Goal: Answer question/provide support: Share knowledge or assist other users

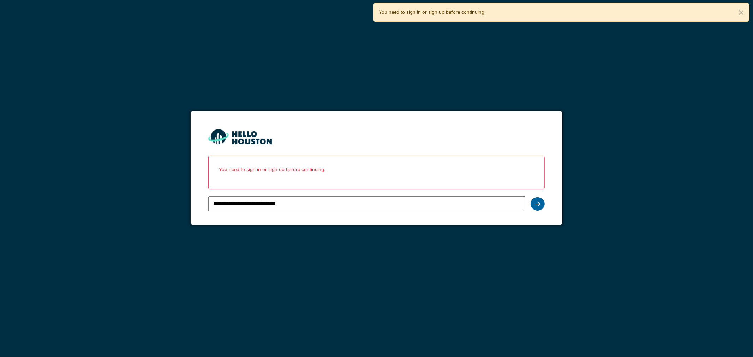
drag, startPoint x: 0, startPoint y: 0, endPoint x: 537, endPoint y: 203, distance: 573.7
click at [537, 203] on icon at bounding box center [537, 204] width 5 height 6
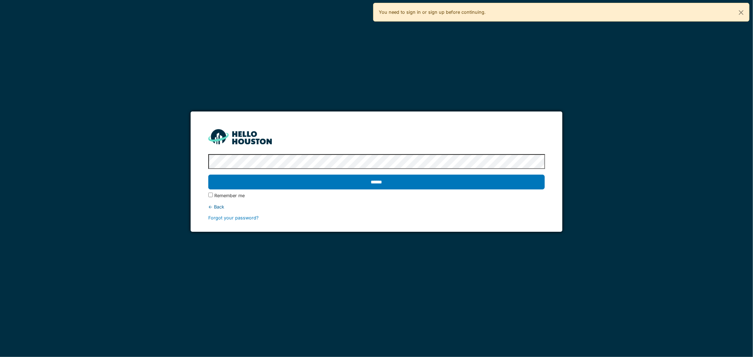
click at [342, 179] on input "******" at bounding box center [376, 182] width 337 height 15
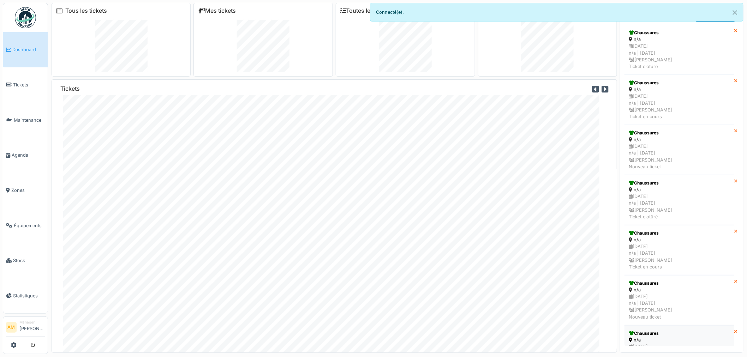
scroll to position [7, 0]
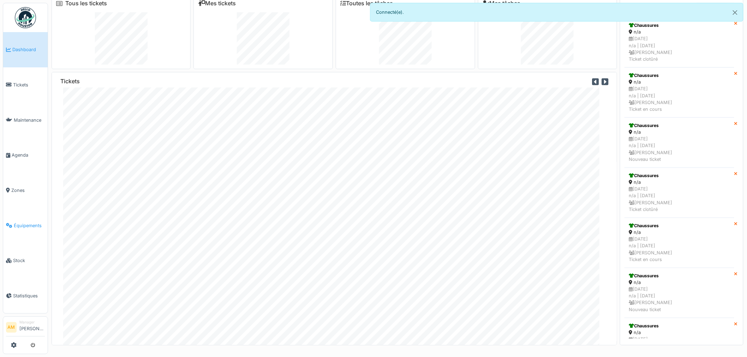
click at [25, 222] on span "Équipements" at bounding box center [29, 225] width 31 height 7
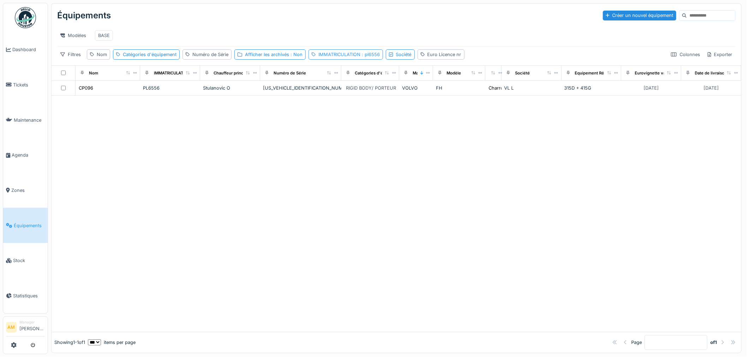
click at [358, 58] on div "IMMATRICULATION : pl6556" at bounding box center [348, 54] width 61 height 7
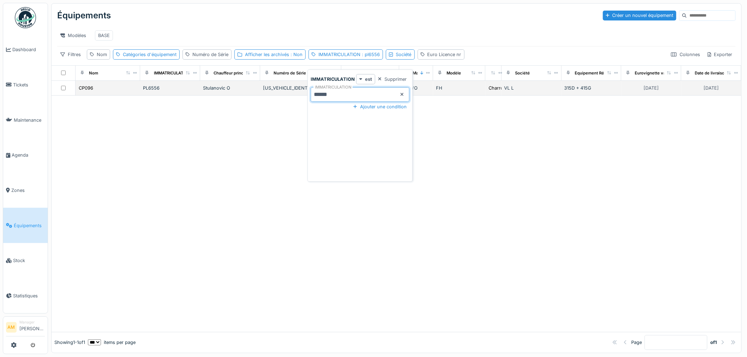
drag, startPoint x: 307, startPoint y: 98, endPoint x: 247, endPoint y: 93, distance: 60.3
click at [250, 94] on body "Dashboard Tickets Maintenance Agenda Zones Équipements Stock Statistiques AM Ma…" at bounding box center [373, 178] width 747 height 357
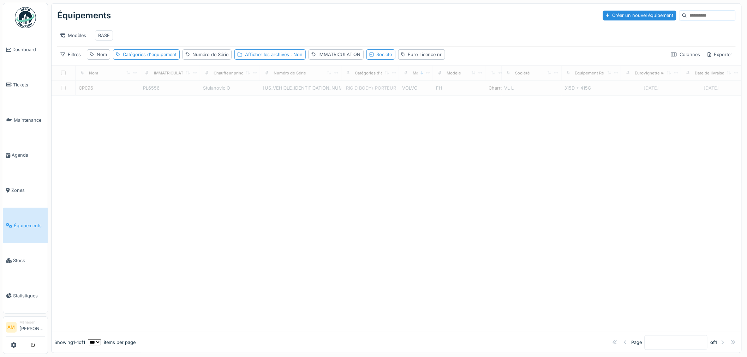
drag, startPoint x: 479, startPoint y: 161, endPoint x: 472, endPoint y: 156, distance: 9.0
click at [474, 160] on div at bounding box center [397, 214] width 690 height 237
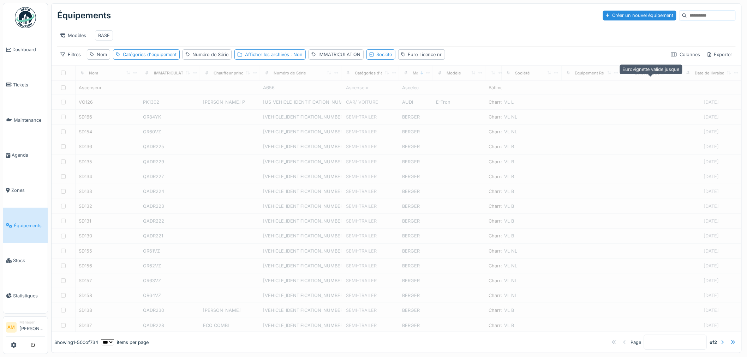
click at [644, 76] on div "Eurovignette valide jusque" at bounding box center [661, 73] width 52 height 6
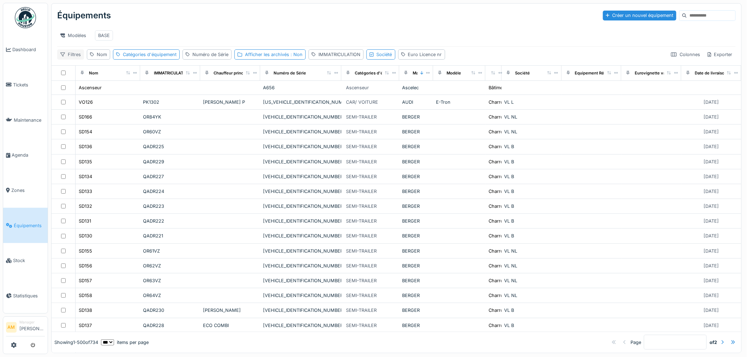
click at [69, 60] on div "Filtres" at bounding box center [70, 54] width 27 height 10
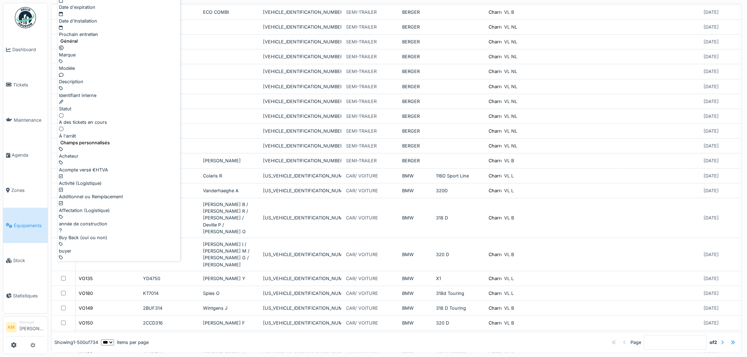
scroll to position [118, 0]
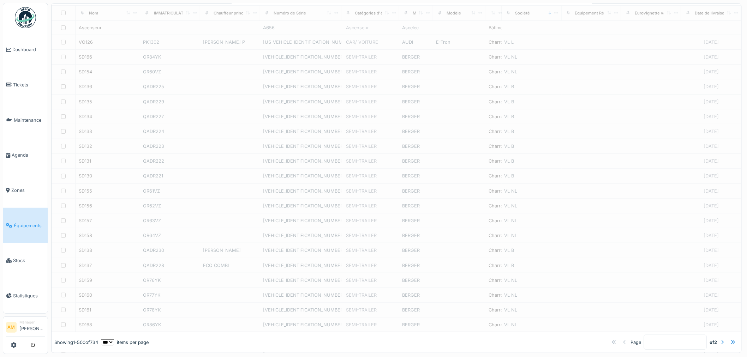
scroll to position [0, 0]
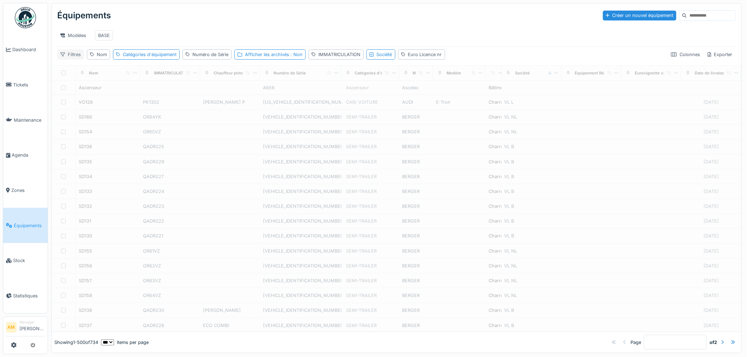
click at [68, 60] on div "Filtres" at bounding box center [70, 54] width 27 height 10
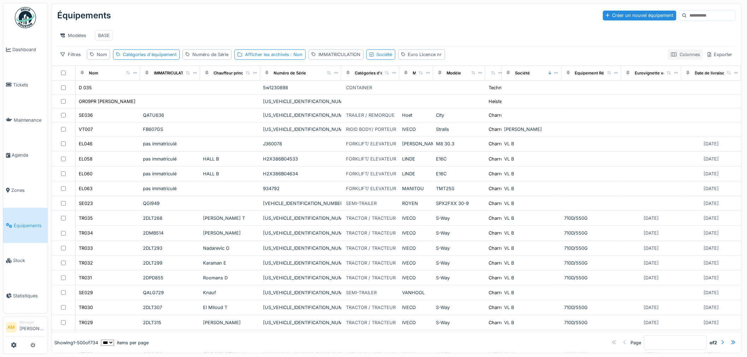
click at [677, 58] on div "Colonnes" at bounding box center [685, 54] width 35 height 10
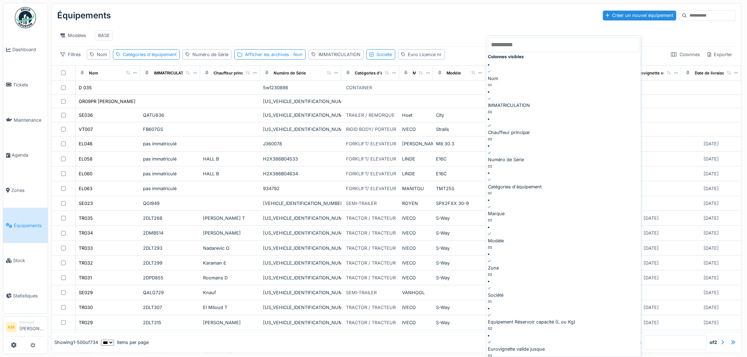
drag, startPoint x: 426, startPoint y: 35, endPoint x: 416, endPoint y: 51, distance: 19.2
click at [425, 35] on div "Modèles BASE" at bounding box center [396, 36] width 679 height 16
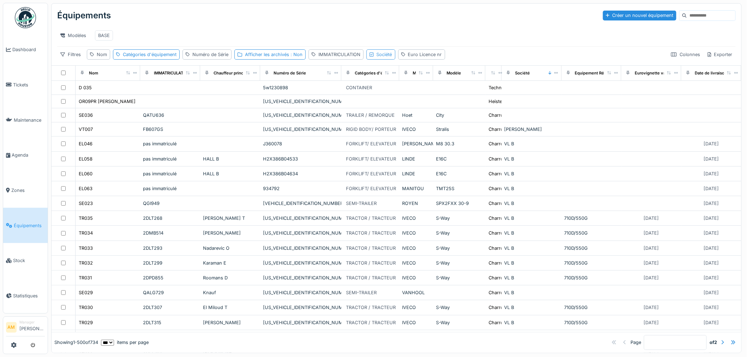
click at [378, 58] on div "Société" at bounding box center [385, 54] width 16 height 7
click at [395, 98] on div "Société" at bounding box center [405, 97] width 72 height 7
click at [390, 131] on div "VL L" at bounding box center [405, 127] width 88 height 7
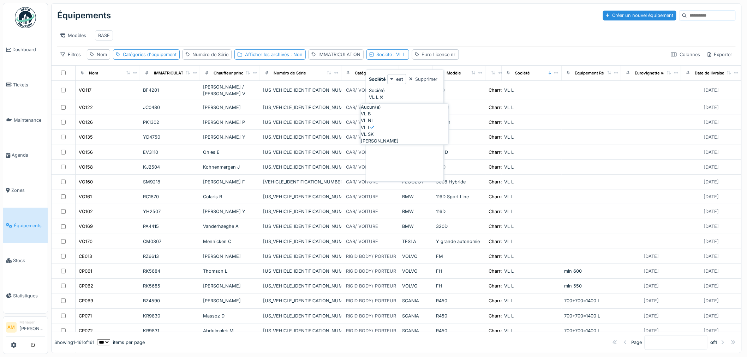
click at [387, 124] on div "VL NL" at bounding box center [405, 121] width 88 height 7
type input "**********"
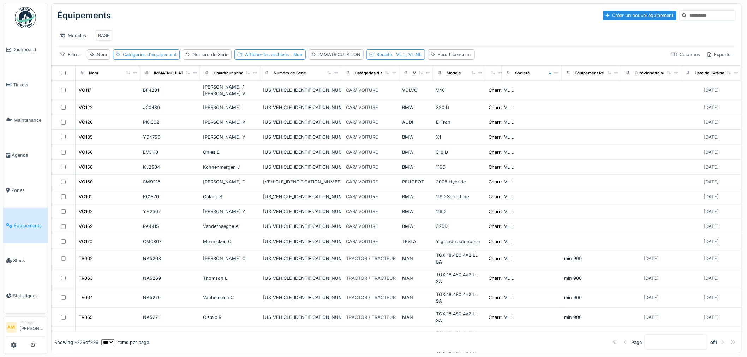
click at [161, 58] on div "Catégories d'équipement" at bounding box center [150, 54] width 54 height 7
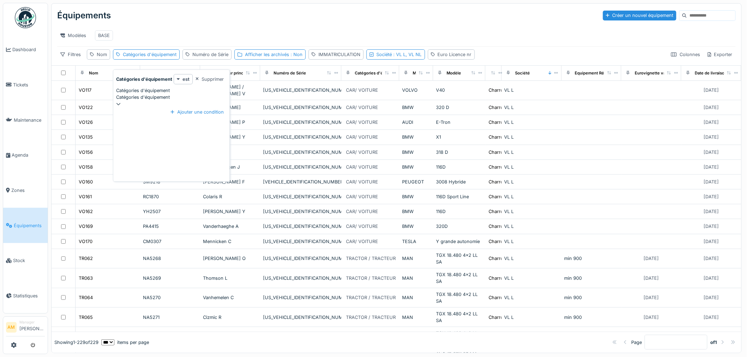
click at [165, 94] on div "Catégories d'équipement" at bounding box center [171, 97] width 111 height 7
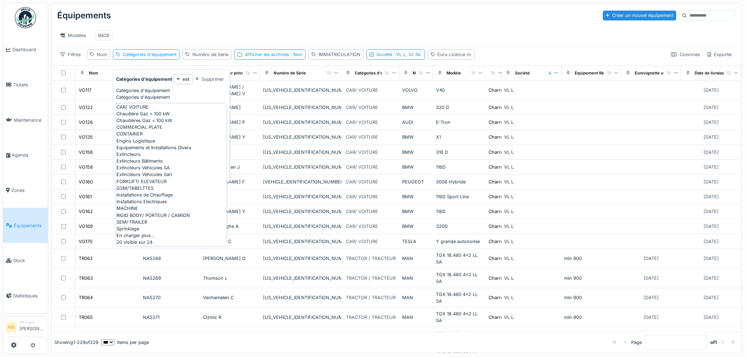
scroll to position [202, 0]
drag, startPoint x: 174, startPoint y: 226, endPoint x: 173, endPoint y: 222, distance: 3.9
click at [173, 232] on div "En charger plus…" at bounding box center [172, 235] width 110 height 7
click at [166, 219] on div "RIGID BODY/ PORTEUR / CAMION" at bounding box center [172, 222] width 110 height 7
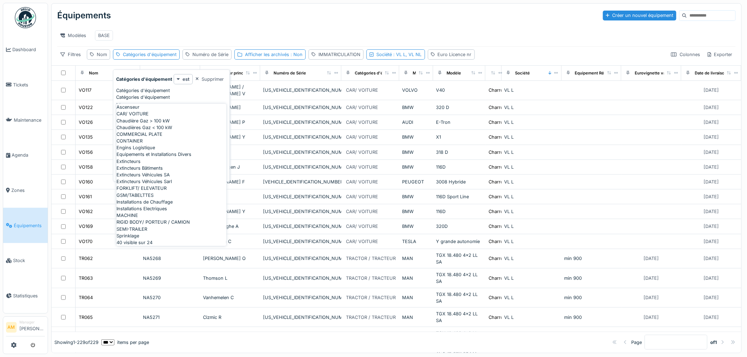
type input "****"
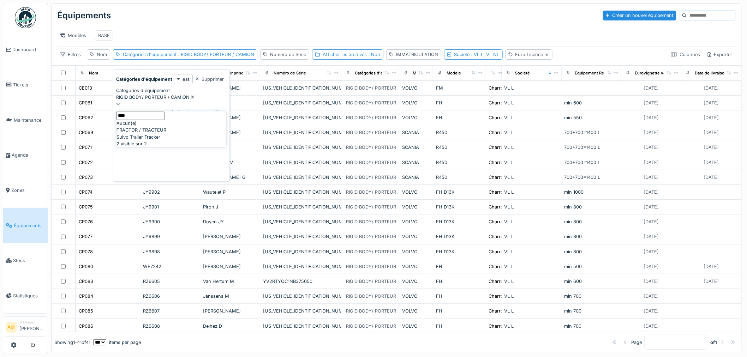
type d\'équipement_AyNTY "****"
click at [181, 134] on div "TRACTOR / TRACTEUR" at bounding box center [172, 130] width 110 height 7
type input "*********"
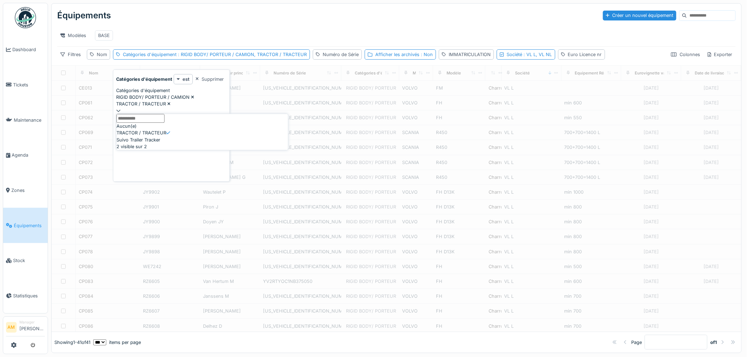
click at [186, 33] on div "Modèles BASE" at bounding box center [396, 36] width 679 height 16
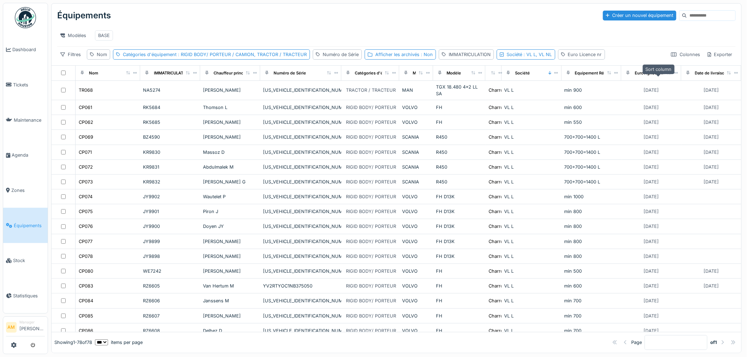
click at [667, 74] on icon at bounding box center [669, 73] width 4 height 4
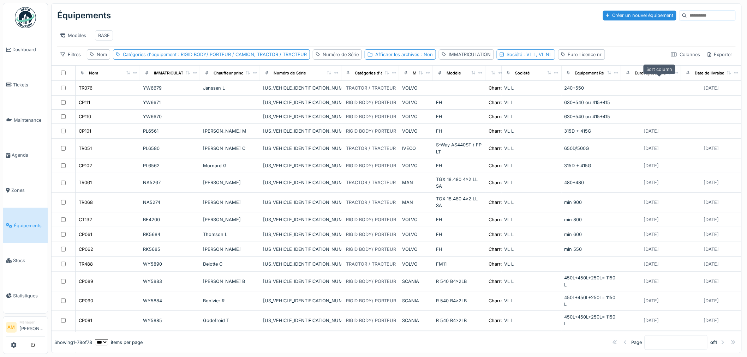
drag, startPoint x: 150, startPoint y: 28, endPoint x: 143, endPoint y: 24, distance: 7.6
click at [147, 27] on div "Modèles BASE" at bounding box center [396, 36] width 679 height 22
drag, startPoint x: 31, startPoint y: 221, endPoint x: 34, endPoint y: 216, distance: 5.2
click span "Équipements"
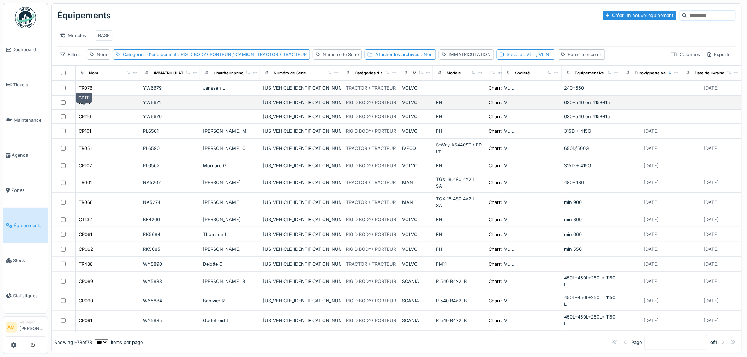
click at [81, 106] on div "CP111" at bounding box center [84, 102] width 11 height 7
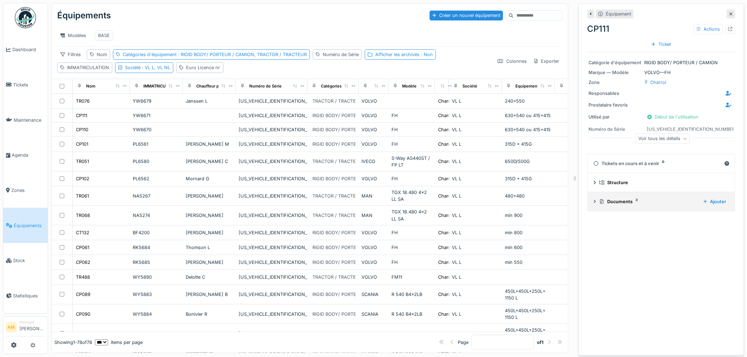
click at [594, 201] on div "Documents 3 Ajouter" at bounding box center [662, 202] width 136 height 10
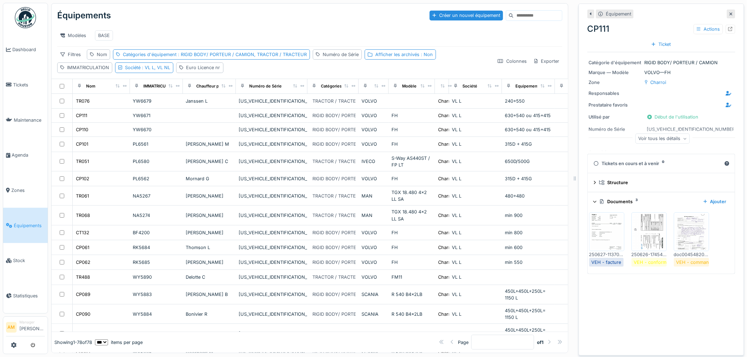
click at [591, 239] on img at bounding box center [607, 231] width 32 height 35
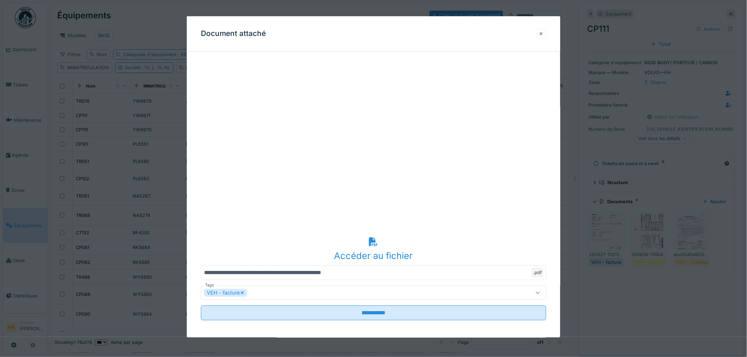
click at [543, 35] on div at bounding box center [541, 33] width 4 height 7
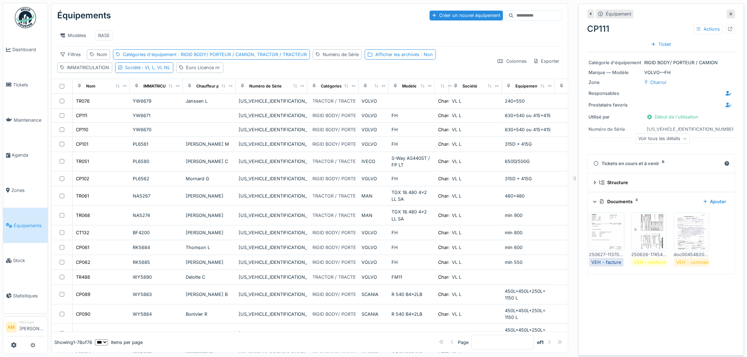
click at [637, 229] on img at bounding box center [649, 231] width 32 height 35
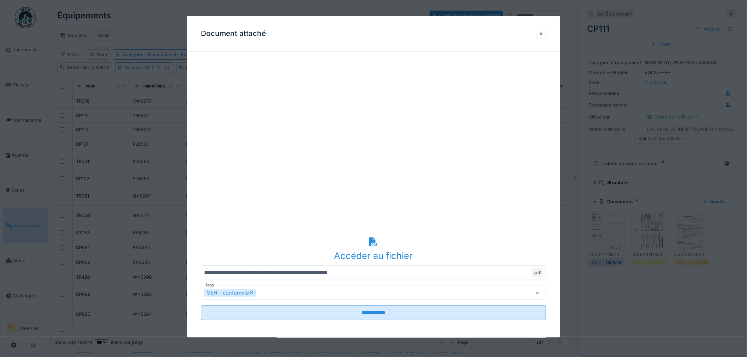
click at [637, 229] on div at bounding box center [373, 178] width 747 height 357
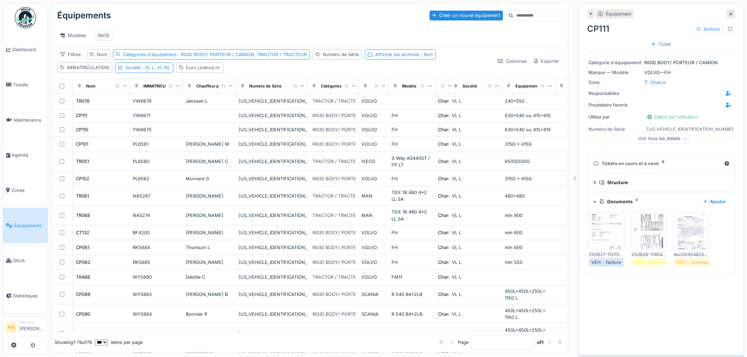
click at [680, 230] on img at bounding box center [692, 231] width 32 height 35
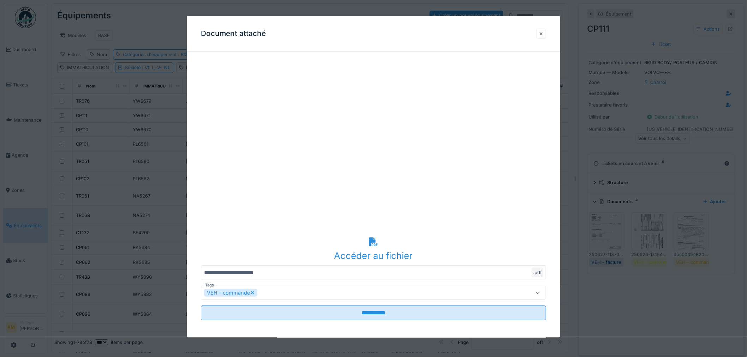
click at [680, 230] on div at bounding box center [373, 178] width 747 height 357
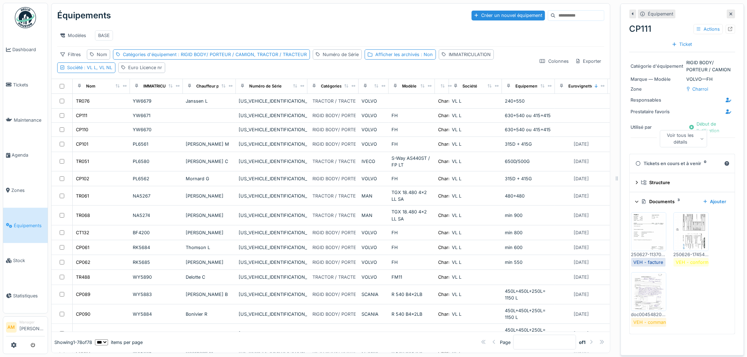
drag, startPoint x: 571, startPoint y: 179, endPoint x: 613, endPoint y: 185, distance: 42.4
click at [614, 185] on div at bounding box center [617, 178] width 7 height 357
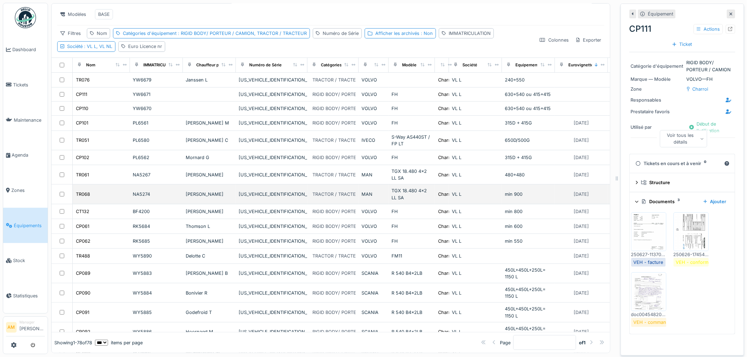
scroll to position [39, 0]
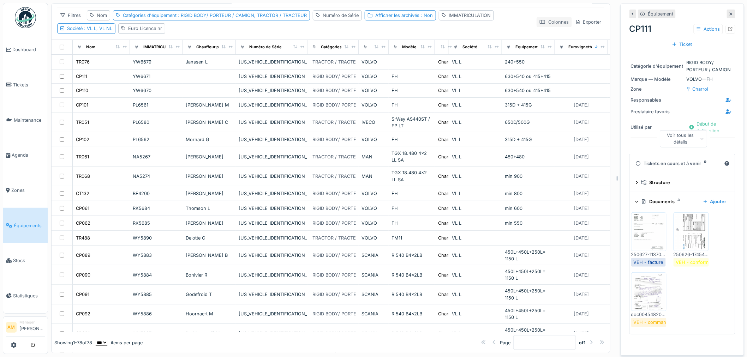
click at [552, 26] on div "Colonnes" at bounding box center [554, 22] width 35 height 10
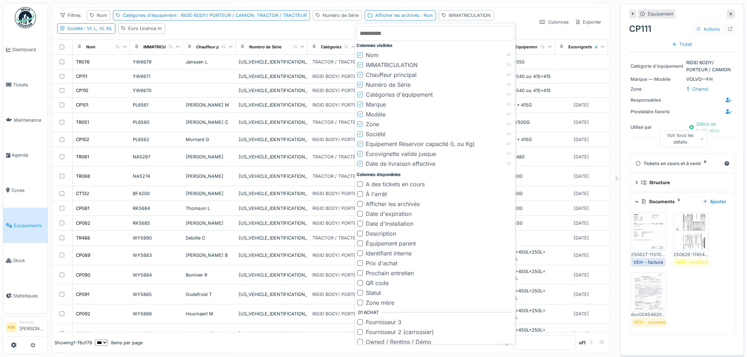
click at [361, 143] on icon at bounding box center [360, 144] width 3 height 4
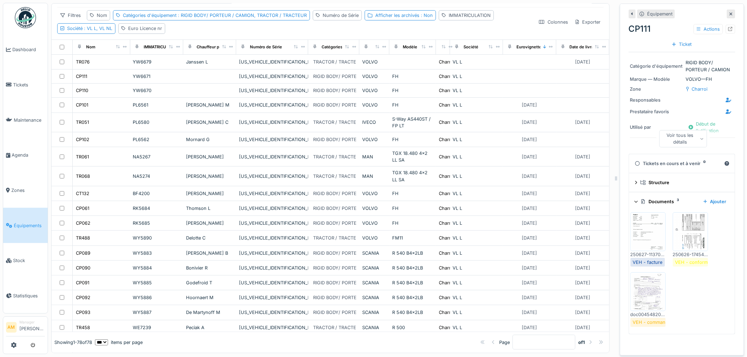
click at [613, 182] on div at bounding box center [616, 178] width 7 height 357
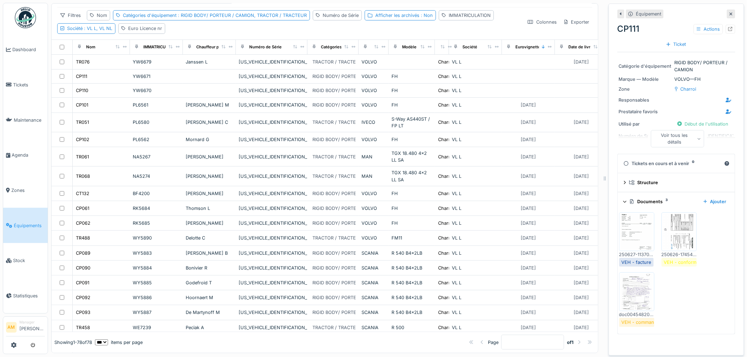
click at [602, 179] on div at bounding box center [605, 178] width 7 height 357
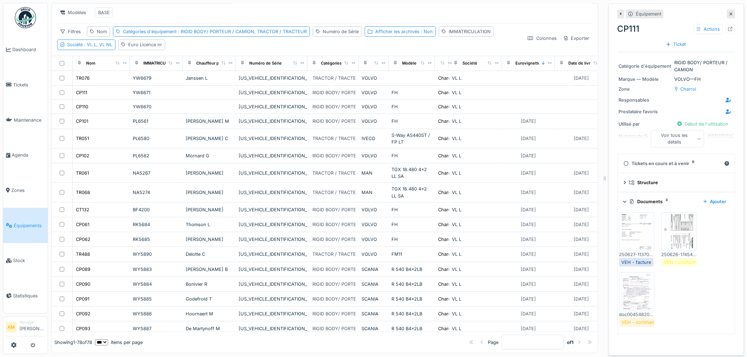
scroll to position [0, 0]
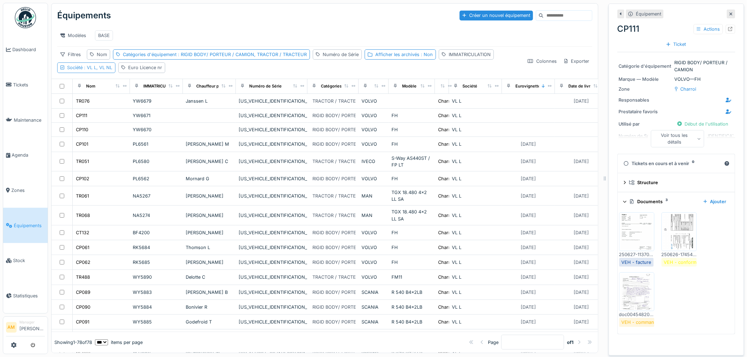
click at [90, 70] on span ": VL L, VL NL" at bounding box center [98, 67] width 30 height 5
click at [123, 107] on icon at bounding box center [123, 107] width 5 height 5
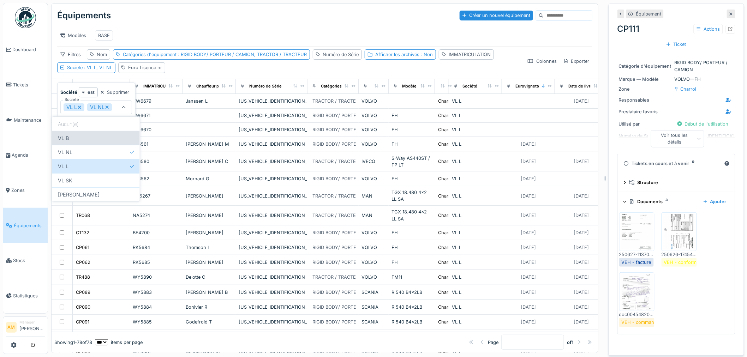
click at [100, 138] on div "VL B" at bounding box center [96, 138] width 88 height 14
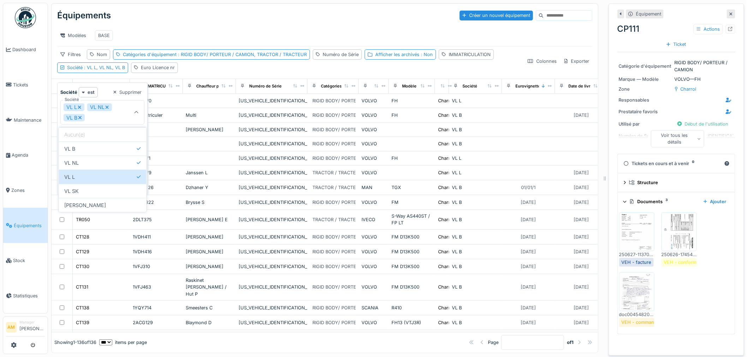
click at [82, 104] on div "VL L" at bounding box center [74, 107] width 21 height 8
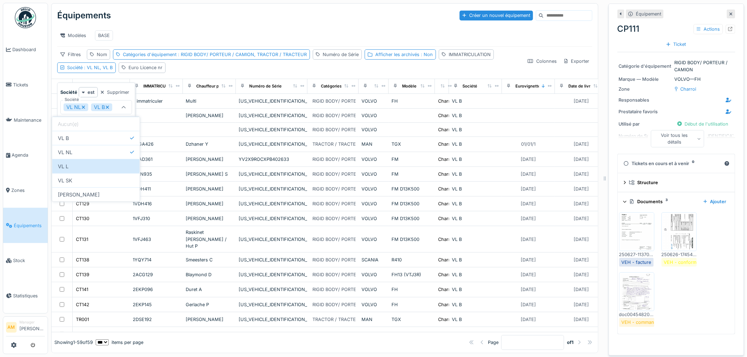
click at [83, 108] on icon at bounding box center [84, 107] width 4 height 5
type input "****"
click at [378, 26] on div "Modèles BASE" at bounding box center [324, 36] width 535 height 22
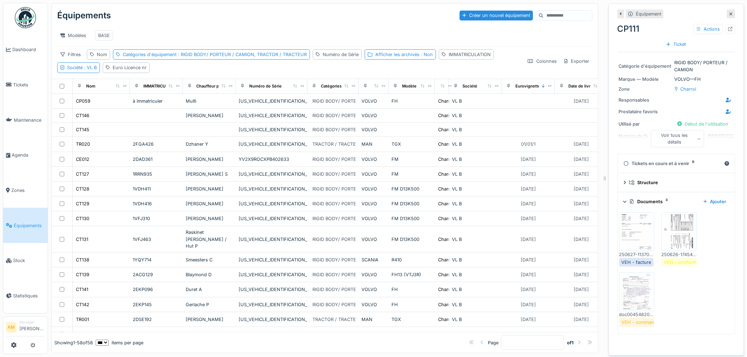
click at [97, 91] on div "Nom" at bounding box center [101, 86] width 51 height 9
click at [115, 88] on icon at bounding box center [117, 86] width 5 height 4
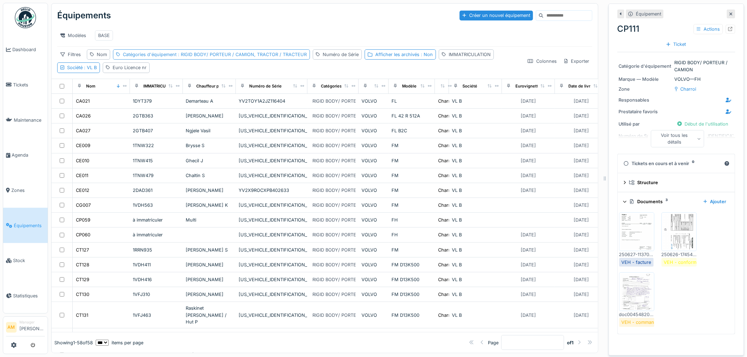
click at [196, 57] on span ": RIGID BODY/ PORTEUR / CAMION, TRACTOR / TRACTEUR" at bounding box center [242, 54] width 130 height 5
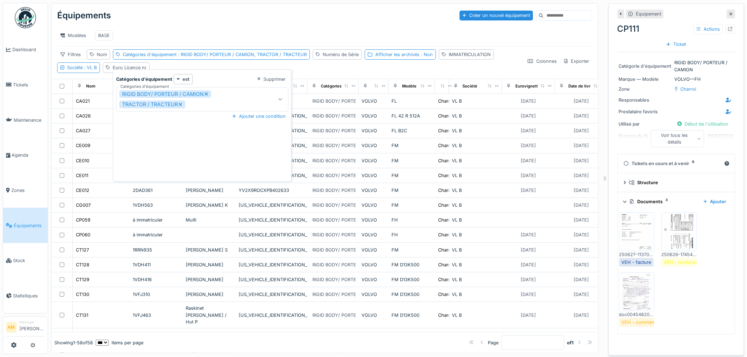
click at [204, 95] on icon at bounding box center [206, 93] width 4 height 5
type input "****"
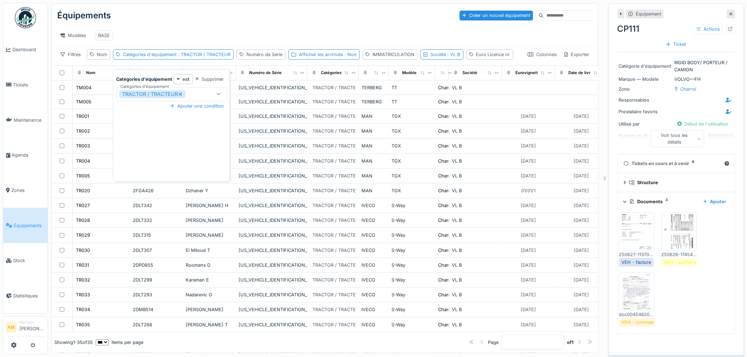
click at [180, 94] on icon at bounding box center [180, 94] width 3 height 3
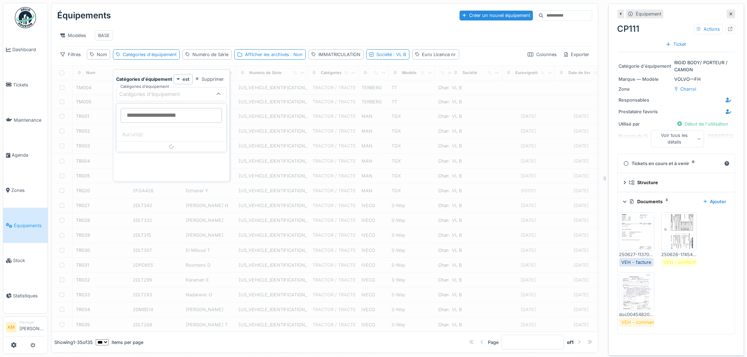
click at [180, 93] on div "Catégories d'équipement" at bounding box center [154, 94] width 71 height 8
click at [273, 58] on div "Afficher les archivés : Non" at bounding box center [274, 54] width 58 height 7
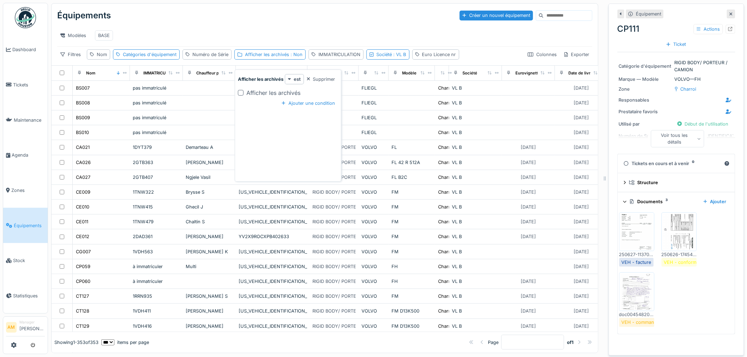
click at [397, 65] on div "Équipements Créer un nouvel équipement Modèles BASE Filtres Nom Catégories d'éq…" at bounding box center [325, 35] width 547 height 62
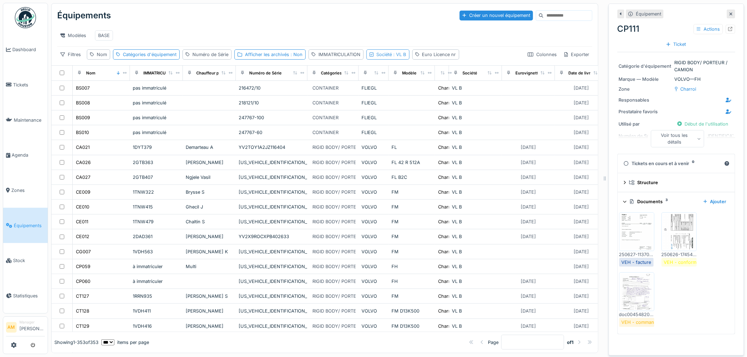
click at [375, 60] on div "Société : VL B" at bounding box center [387, 54] width 43 height 10
click at [389, 96] on icon at bounding box center [389, 94] width 4 height 5
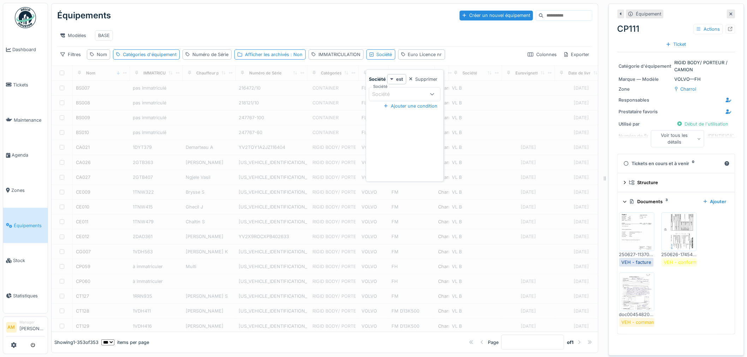
click at [165, 60] on div "Catégories d'équipement" at bounding box center [146, 54] width 67 height 10
click at [161, 58] on div "Catégories d'équipement" at bounding box center [150, 54] width 54 height 7
click at [154, 58] on div "Catégories d'équipement" at bounding box center [150, 54] width 54 height 7
click at [308, 36] on div "Modèles BASE" at bounding box center [324, 36] width 535 height 16
click at [389, 95] on td at bounding box center [412, 88] width 46 height 15
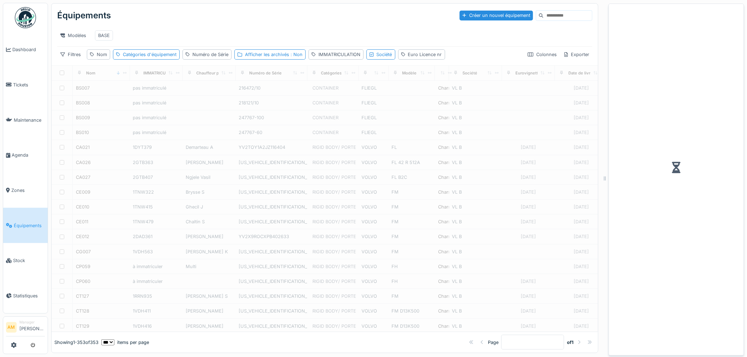
click at [547, 17] on input at bounding box center [567, 16] width 49 height 10
click at [547, 18] on input at bounding box center [567, 16] width 49 height 10
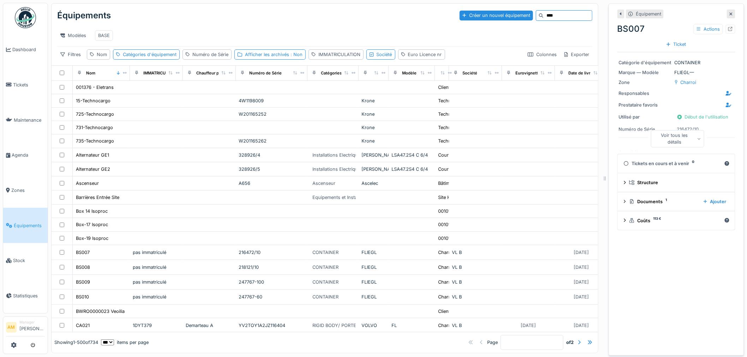
type input "****"
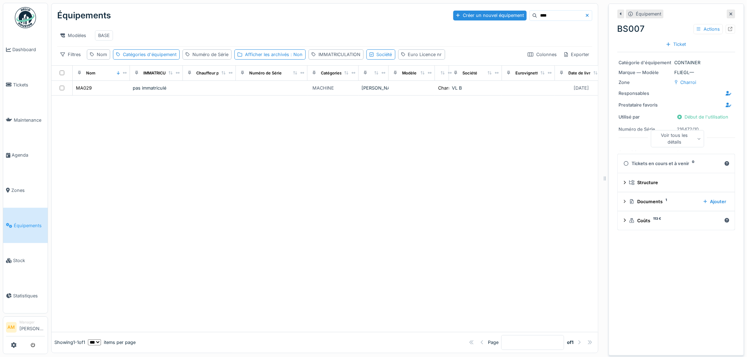
click at [306, 262] on div at bounding box center [325, 214] width 547 height 237
click at [316, 270] on div at bounding box center [325, 214] width 547 height 237
click at [170, 58] on div "Catégories d'équipement" at bounding box center [150, 54] width 54 height 7
click at [102, 60] on div "Nom" at bounding box center [98, 54] width 23 height 10
click at [117, 95] on input "Nom" at bounding box center [124, 94] width 68 height 15
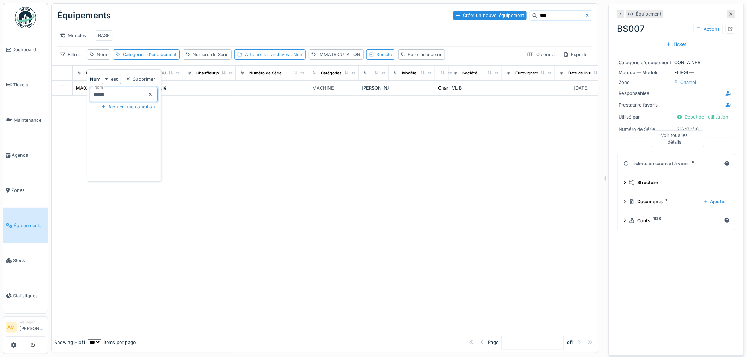
type input "*****"
click at [223, 145] on div at bounding box center [325, 214] width 547 height 237
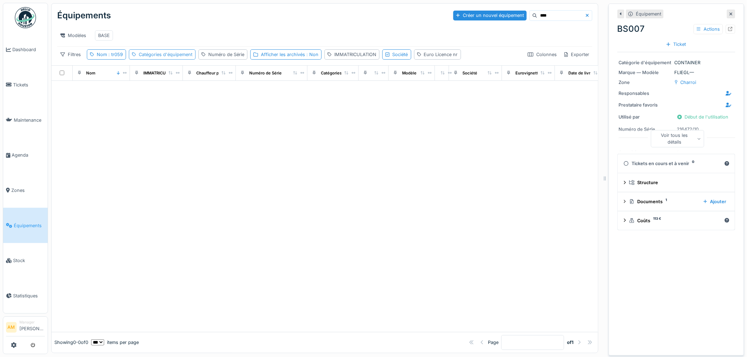
click at [149, 60] on div "Catégories d'équipement" at bounding box center [162, 54] width 67 height 10
drag, startPoint x: 149, startPoint y: 64, endPoint x: 105, endPoint y: 61, distance: 43.5
click at [148, 60] on div "Catégories d'équipement" at bounding box center [162, 54] width 67 height 10
click at [103, 58] on div "Nom : tr059" at bounding box center [110, 54] width 26 height 7
click at [29, 86] on body "Dashboard Tickets Maintenance Agenda Zones Équipements Stock Statistiques AM Ma…" at bounding box center [373, 178] width 747 height 357
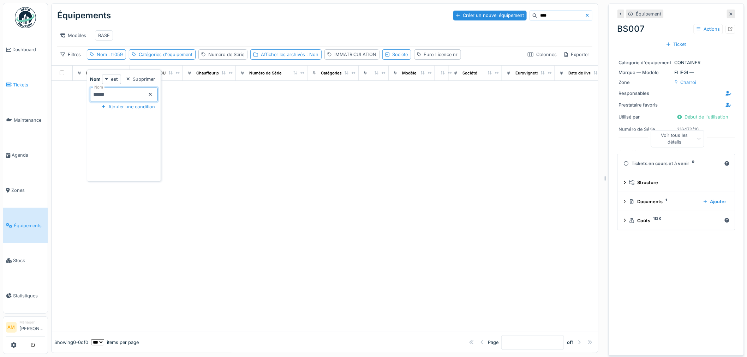
type input "*****"
drag, startPoint x: 228, startPoint y: 146, endPoint x: 222, endPoint y: 148, distance: 6.8
click at [222, 148] on div at bounding box center [325, 206] width 547 height 251
click at [275, 58] on div "Afficher les archivés : Non" at bounding box center [292, 54] width 58 height 7
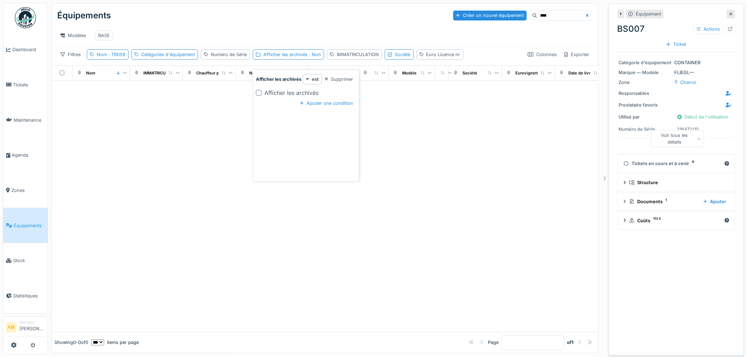
click at [258, 95] on div at bounding box center [259, 93] width 6 height 6
drag, startPoint x: 252, startPoint y: 120, endPoint x: 193, endPoint y: 123, distance: 58.3
click at [248, 121] on div at bounding box center [325, 206] width 547 height 251
click at [185, 126] on div at bounding box center [325, 206] width 547 height 251
drag, startPoint x: 719, startPoint y: 16, endPoint x: 715, endPoint y: 13, distance: 4.7
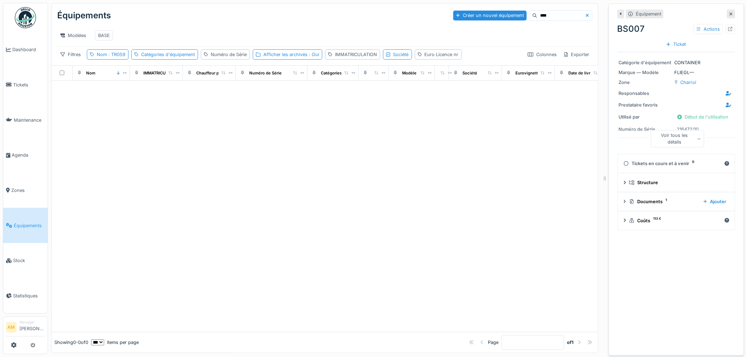
click at [729, 15] on icon at bounding box center [731, 14] width 4 height 5
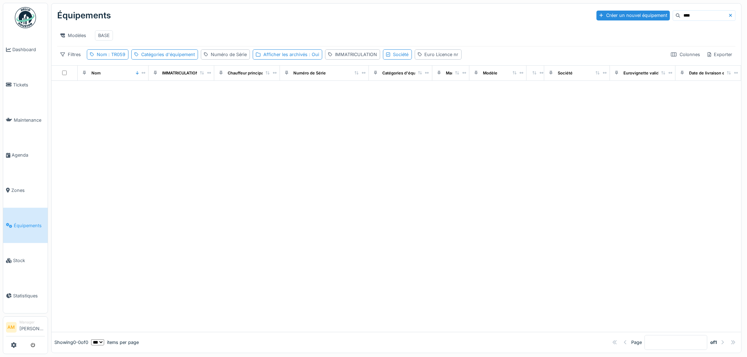
drag, startPoint x: 319, startPoint y: 208, endPoint x: 294, endPoint y: 170, distance: 45.0
click at [314, 203] on div at bounding box center [397, 206] width 690 height 251
click at [182, 76] on div "IMMATRICULATION" at bounding box center [180, 73] width 37 height 6
click at [119, 57] on span ": TR059" at bounding box center [116, 54] width 18 height 5
click at [118, 94] on input "*****" at bounding box center [124, 94] width 68 height 15
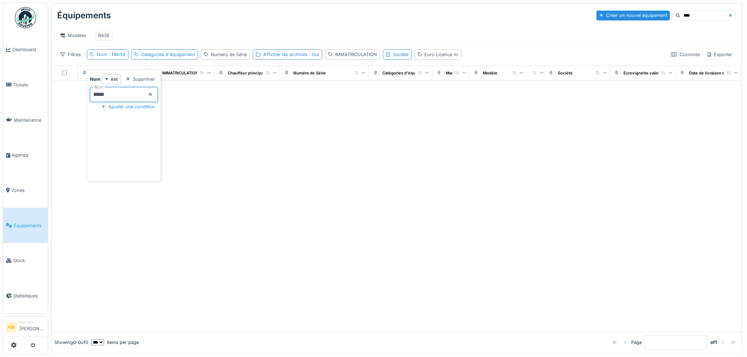
click at [239, 143] on div at bounding box center [397, 206] width 690 height 251
click at [110, 57] on span ": TR059" at bounding box center [116, 54] width 18 height 5
drag, startPoint x: 148, startPoint y: 62, endPoint x: 157, endPoint y: 53, distance: 12.7
click at [153, 58] on div "Catégories d'équipement" at bounding box center [168, 54] width 54 height 7
click at [417, 119] on div at bounding box center [397, 206] width 690 height 251
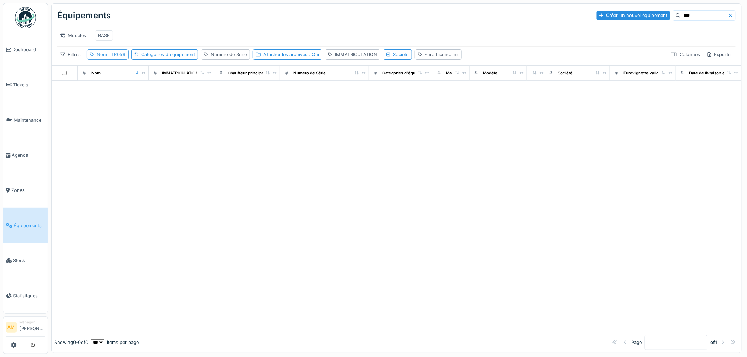
click at [113, 57] on span ": TR059" at bounding box center [116, 54] width 18 height 5
drag, startPoint x: 113, startPoint y: 94, endPoint x: 43, endPoint y: 92, distance: 70.6
click at [43, 93] on body "Dashboard Tickets Maintenance Agenda Zones Équipements Stock Statistiques AM Ma…" at bounding box center [373, 178] width 747 height 357
click at [152, 93] on icon at bounding box center [151, 94] width 4 height 5
click at [210, 111] on div at bounding box center [397, 206] width 690 height 251
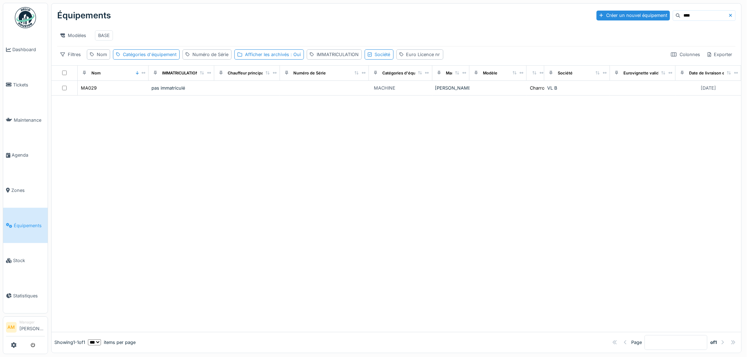
click at [132, 150] on div at bounding box center [397, 214] width 690 height 237
click at [273, 58] on div "Afficher les archivés : Oui" at bounding box center [273, 54] width 56 height 7
click at [242, 93] on icon at bounding box center [240, 93] width 3 height 4
click at [209, 32] on div "Modèles BASE" at bounding box center [396, 36] width 679 height 16
click at [164, 58] on div "Catégories d'équipement" at bounding box center [150, 54] width 54 height 7
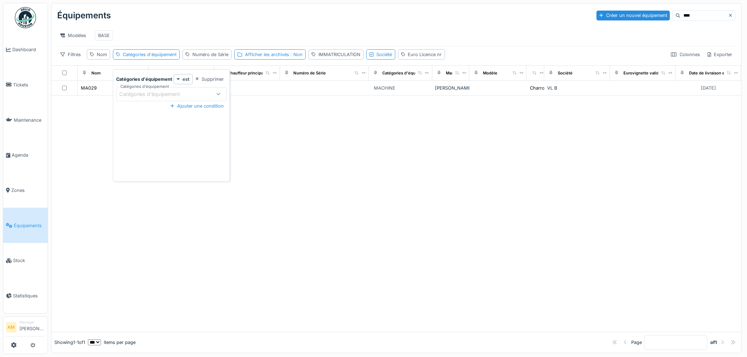
click at [166, 95] on div "Catégories d'équipement" at bounding box center [154, 94] width 71 height 8
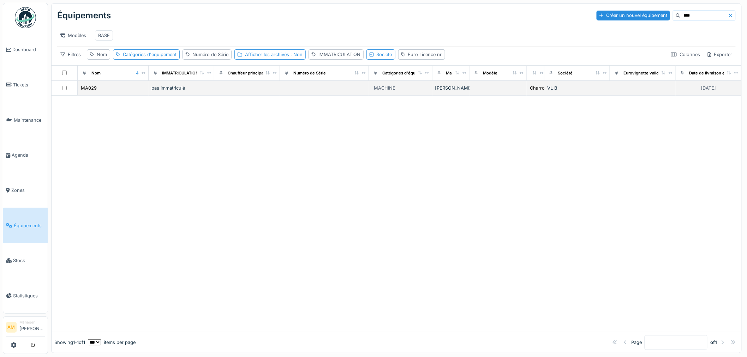
drag, startPoint x: 357, startPoint y: 167, endPoint x: 220, endPoint y: 93, distance: 155.9
click at [342, 157] on div at bounding box center [397, 214] width 690 height 237
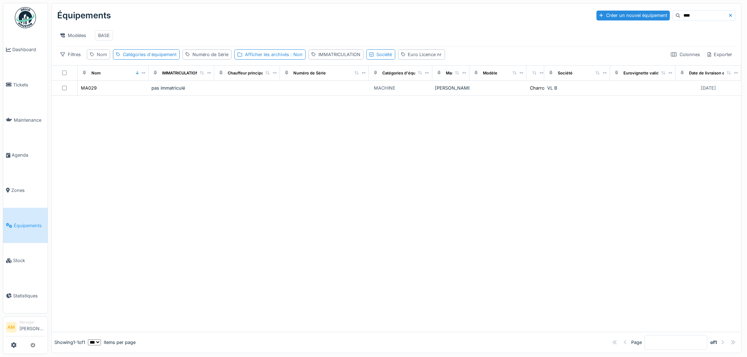
click at [96, 60] on div "Nom" at bounding box center [98, 54] width 23 height 10
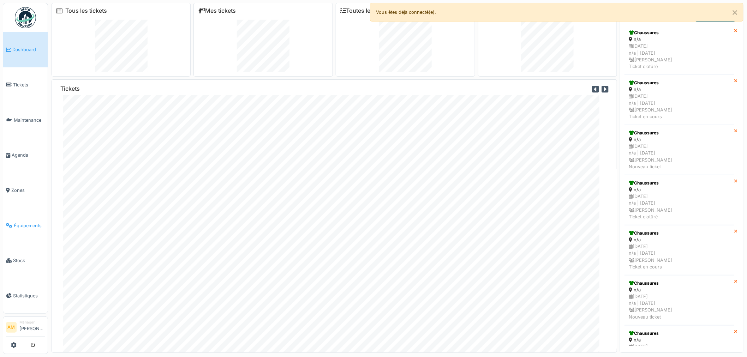
click at [28, 224] on span "Équipements" at bounding box center [29, 225] width 31 height 7
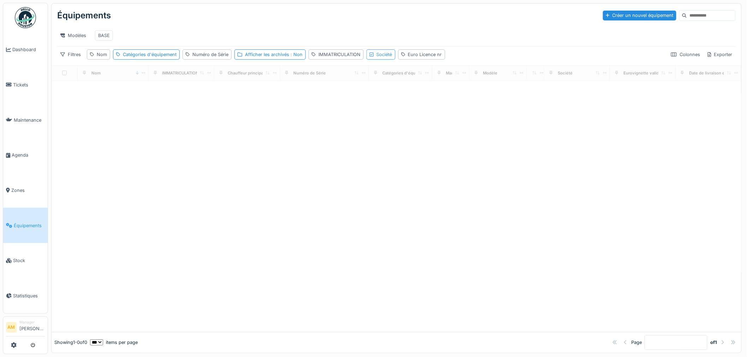
click at [369, 60] on div "Société" at bounding box center [380, 54] width 29 height 10
click at [375, 60] on div "Société" at bounding box center [380, 54] width 29 height 10
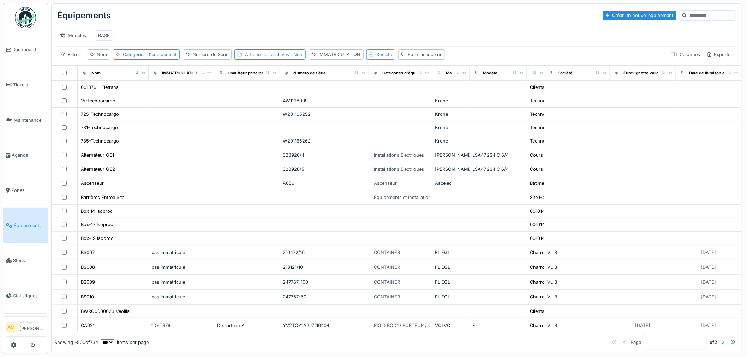
click at [378, 58] on div "Société" at bounding box center [385, 54] width 16 height 7
drag, startPoint x: 229, startPoint y: 30, endPoint x: 158, endPoint y: 58, distance: 76.8
click at [228, 30] on div "Modèles BASE" at bounding box center [396, 36] width 679 height 16
click at [135, 58] on div "Catégories d'équipement" at bounding box center [150, 54] width 54 height 7
click at [129, 95] on div "Catégories d'équipement" at bounding box center [154, 94] width 71 height 8
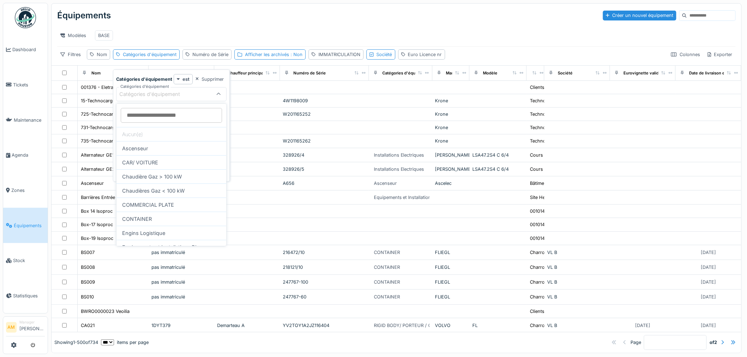
click at [136, 114] on d\'équipement_Y0MTM "Catégories d'équipement" at bounding box center [171, 115] width 101 height 15
click at [101, 58] on div "Nom" at bounding box center [102, 54] width 10 height 7
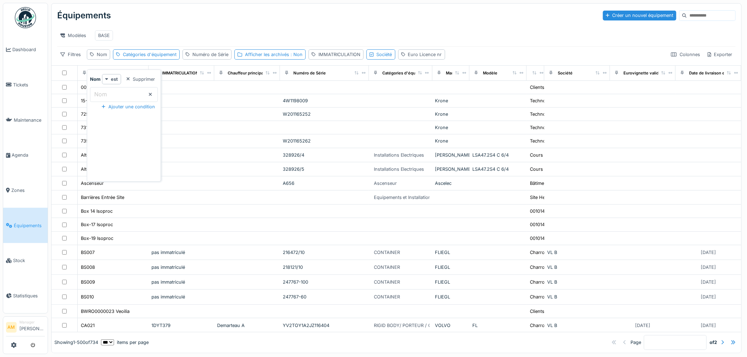
click at [114, 100] on input "Nom" at bounding box center [124, 94] width 68 height 15
type input "**"
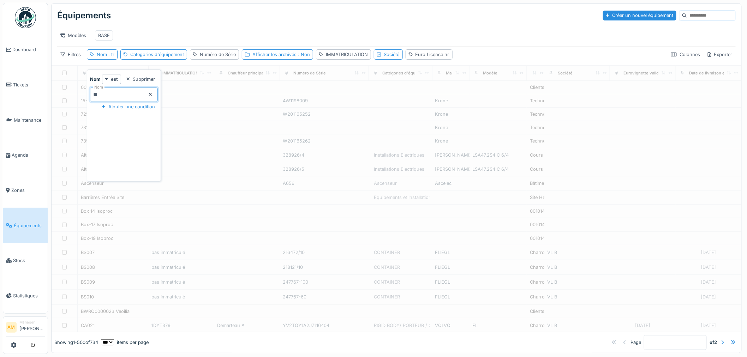
click at [258, 25] on div "Modèles BASE" at bounding box center [396, 36] width 679 height 22
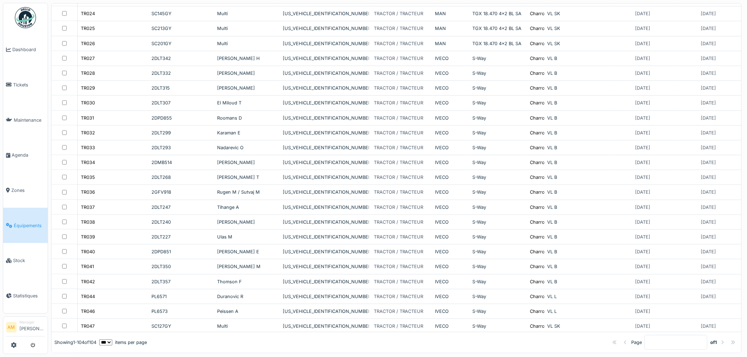
scroll to position [706, 0]
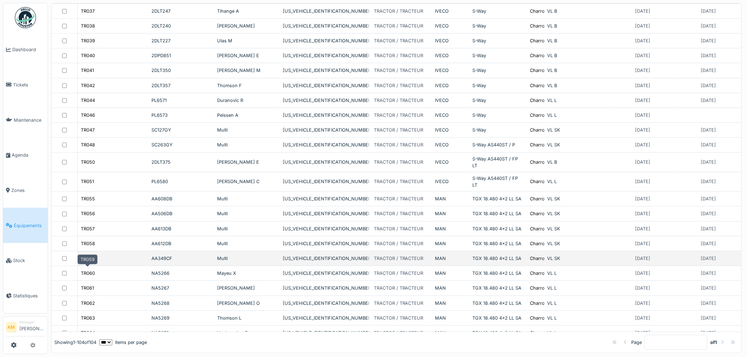
click at [90, 262] on div "TR059" at bounding box center [88, 258] width 14 height 7
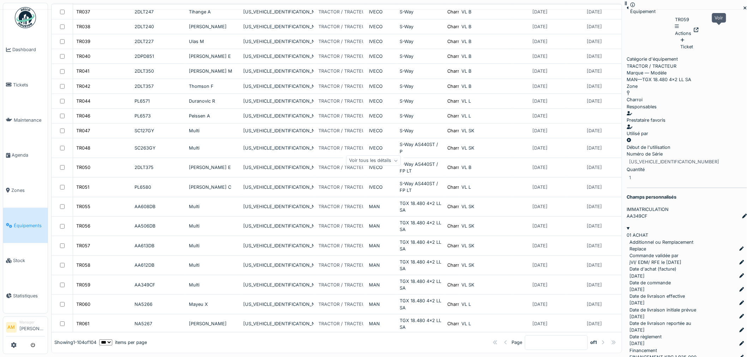
click at [699, 26] on div at bounding box center [696, 29] width 5 height 7
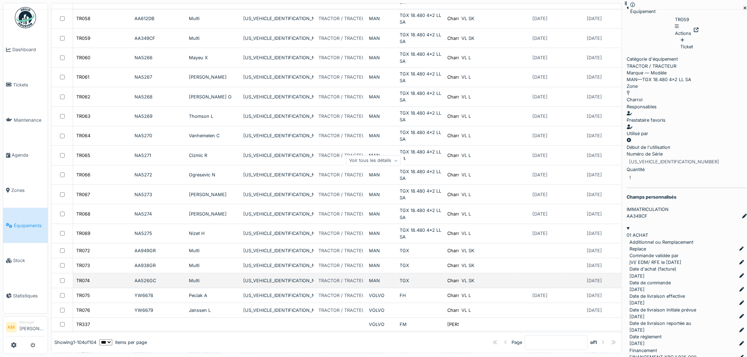
scroll to position [1071, 0]
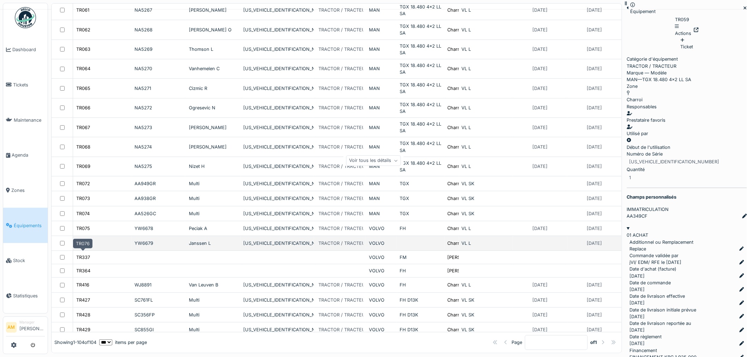
click at [84, 247] on div "TR076" at bounding box center [83, 243] width 14 height 7
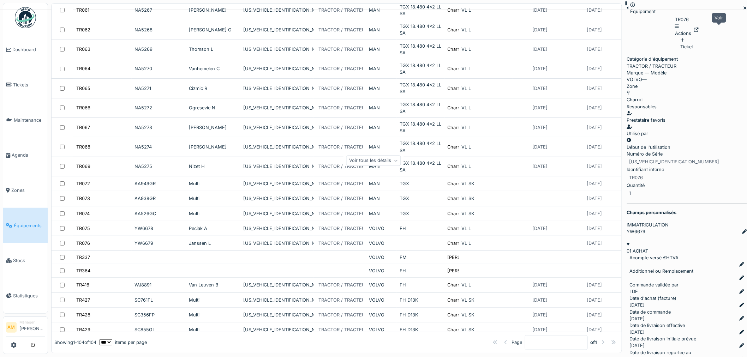
click at [699, 29] on icon at bounding box center [696, 30] width 5 height 5
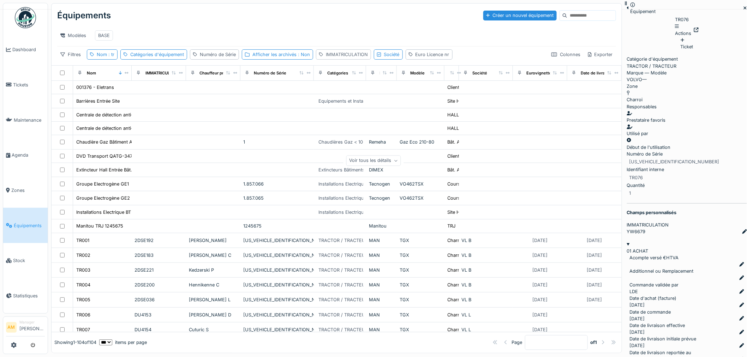
click at [345, 58] on div "IMMATRICULATION" at bounding box center [347, 54] width 42 height 7
click at [336, 95] on label "IMMATRICULATION" at bounding box center [348, 94] width 55 height 8
click at [336, 95] on input "IMMATRICULATION" at bounding box center [367, 94] width 99 height 15
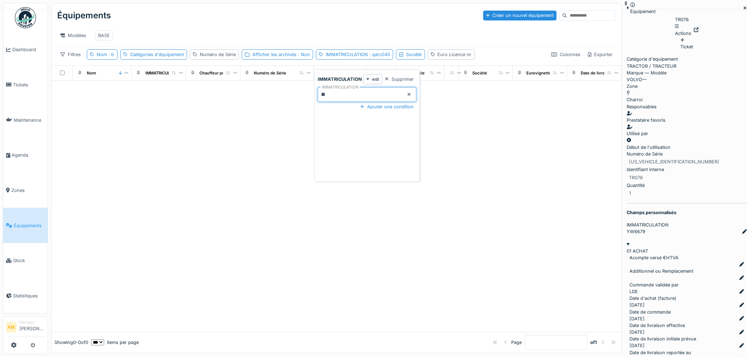
type input "*"
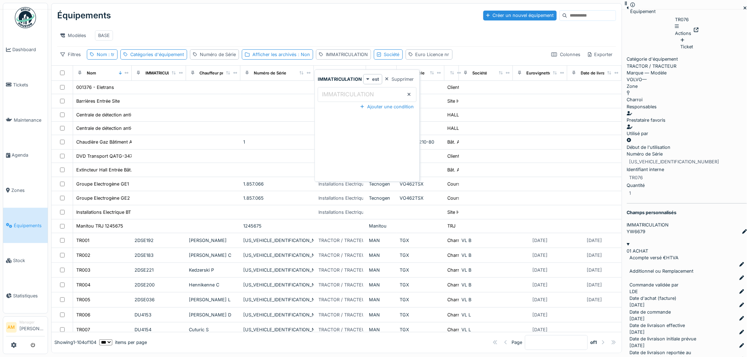
drag, startPoint x: 720, startPoint y: 14, endPoint x: 196, endPoint y: 47, distance: 525.3
click at [744, 10] on icon at bounding box center [745, 8] width 3 height 3
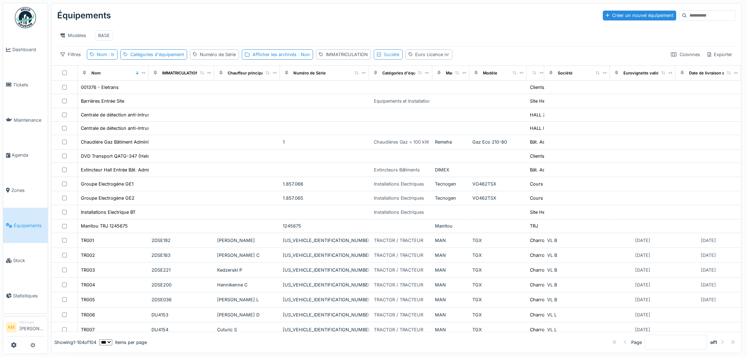
click at [389, 58] on div "Société" at bounding box center [392, 54] width 16 height 7
click at [342, 58] on div "IMMATRICULATION" at bounding box center [347, 54] width 42 height 7
click at [336, 93] on label "IMMATRICULATION" at bounding box center [348, 94] width 55 height 8
click at [336, 93] on input "IMMATRICULATION" at bounding box center [367, 94] width 99 height 15
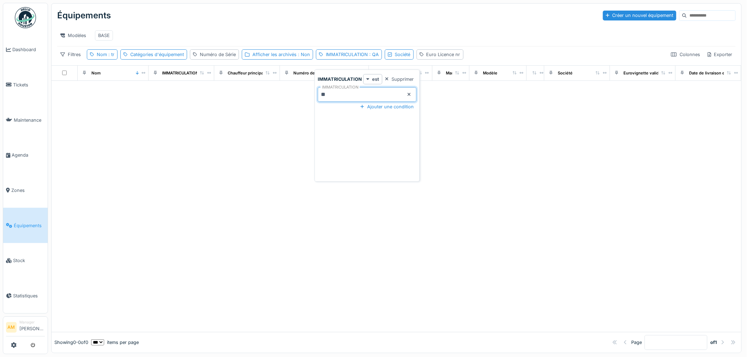
type input "*"
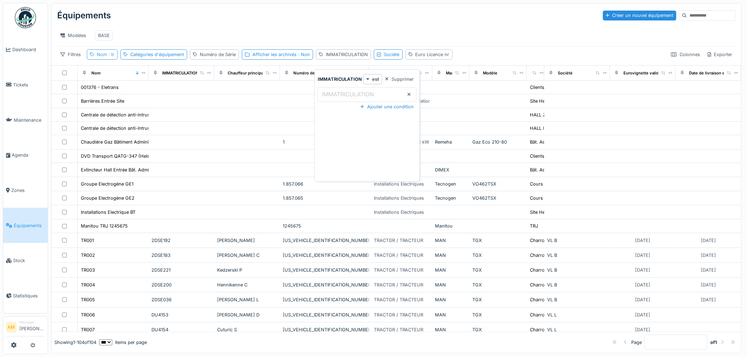
click at [108, 55] on div "Nom : tr" at bounding box center [102, 54] width 31 height 10
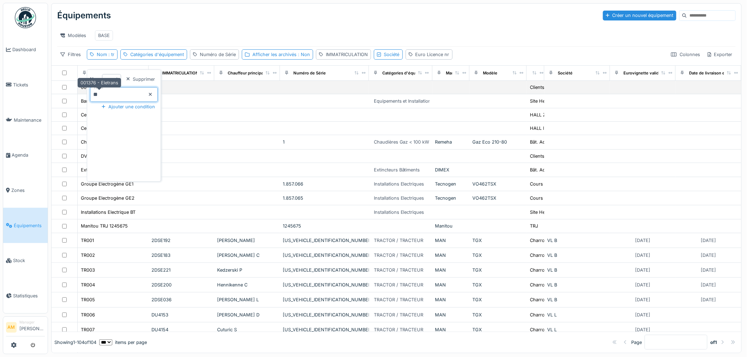
drag, startPoint x: 99, startPoint y: 94, endPoint x: 71, endPoint y: 94, distance: 28.2
click at [78, 94] on body "Dashboard Tickets Maintenance Agenda Zones Équipements Stock Statistiques AM Ma…" at bounding box center [373, 178] width 747 height 357
type input "*****"
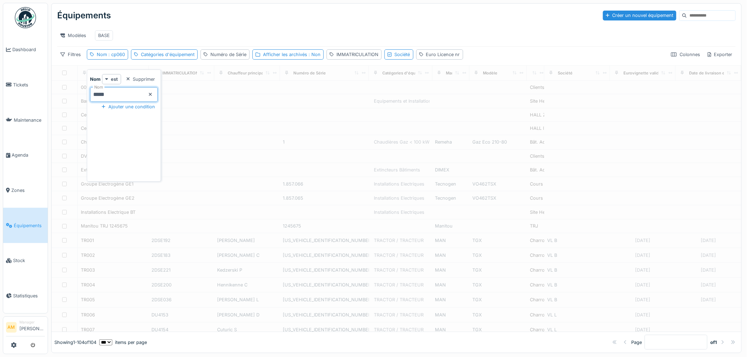
click at [168, 39] on div "Modèles BASE" at bounding box center [396, 36] width 679 height 16
click at [398, 29] on div "Modèles BASE" at bounding box center [396, 36] width 679 height 16
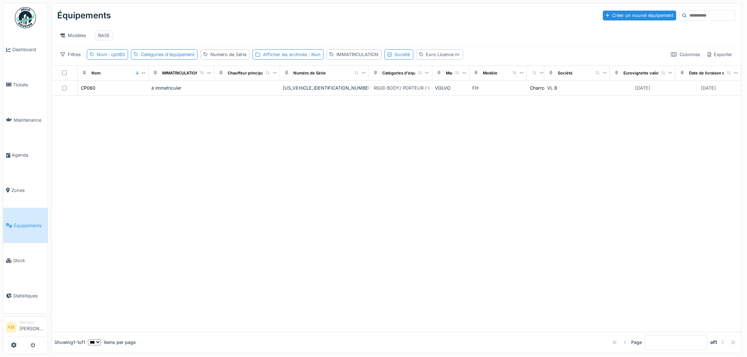
click at [105, 231] on div at bounding box center [397, 214] width 690 height 237
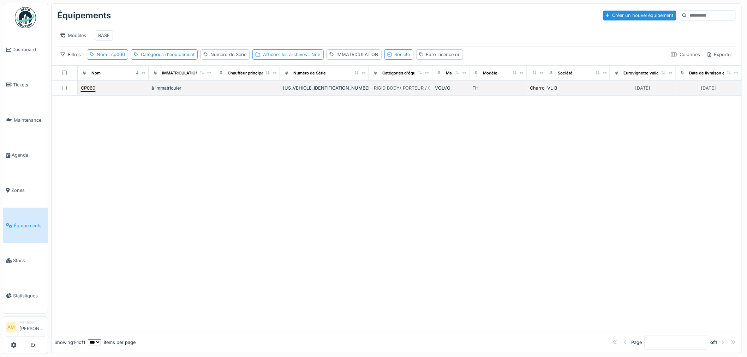
click at [95, 92] on div "CP060" at bounding box center [88, 87] width 15 height 7
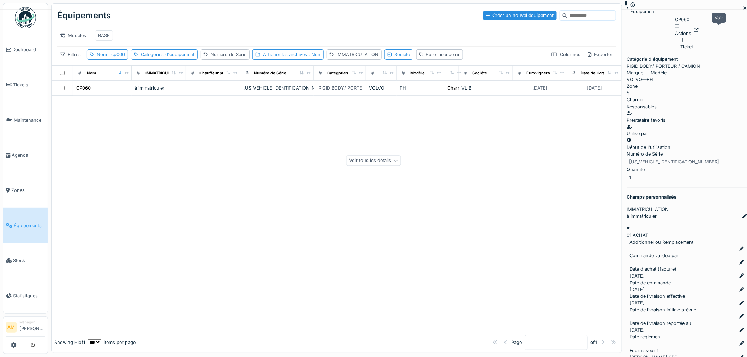
click at [699, 31] on div at bounding box center [696, 29] width 5 height 7
click at [119, 60] on div "Nom : cp060" at bounding box center [107, 54] width 41 height 10
drag, startPoint x: 117, startPoint y: 96, endPoint x: 18, endPoint y: 86, distance: 99.3
click at [18, 86] on body "Dashboard Tickets Maintenance Agenda Zones Équipements Stock Statistiques AM Ma…" at bounding box center [373, 178] width 747 height 357
type input "*****"
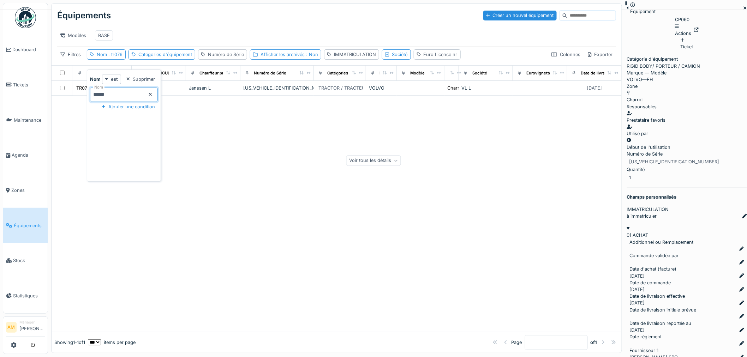
click at [359, 136] on div at bounding box center [337, 214] width 570 height 237
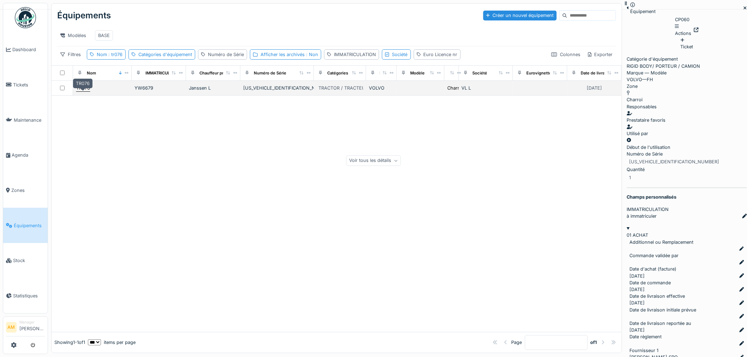
click at [82, 91] on div "TR076" at bounding box center [83, 88] width 14 height 7
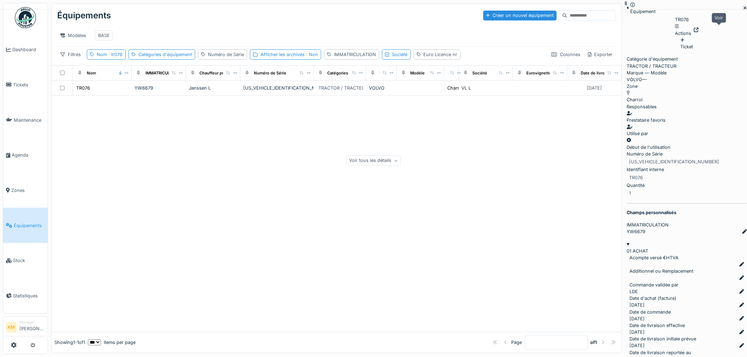
click at [699, 31] on div at bounding box center [696, 29] width 5 height 7
click at [117, 57] on span ": tr076" at bounding box center [115, 54] width 16 height 5
drag, startPoint x: 103, startPoint y: 94, endPoint x: 16, endPoint y: 93, distance: 87.2
click at [23, 99] on body "Dashboard Tickets Maintenance Agenda Zones Équipements Stock Statistiques AM Ma…" at bounding box center [373, 178] width 747 height 357
type input "**"
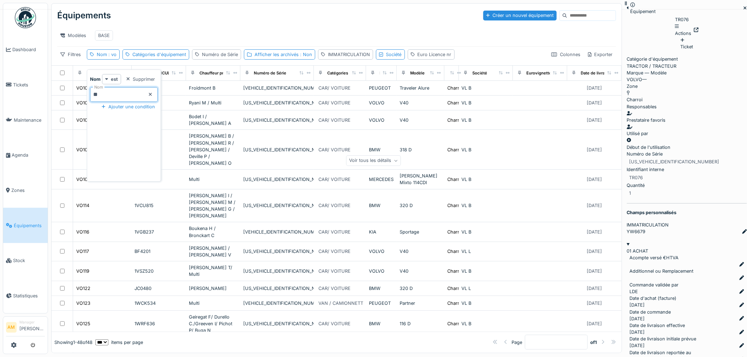
click at [237, 22] on div "Équipements Créer un nouvel équipement" at bounding box center [336, 15] width 559 height 18
click at [111, 57] on span ": vo" at bounding box center [112, 54] width 10 height 5
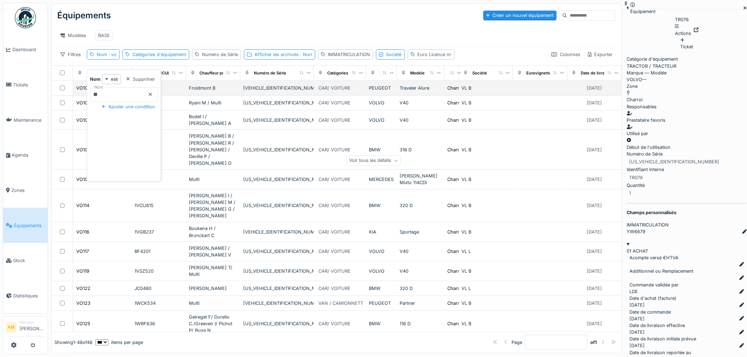
drag, startPoint x: 111, startPoint y: 97, endPoint x: 65, endPoint y: 93, distance: 45.7
click at [68, 94] on body "Dashboard Tickets Maintenance Agenda Zones Équipements Stock Statistiques AM Ma…" at bounding box center [373, 178] width 747 height 357
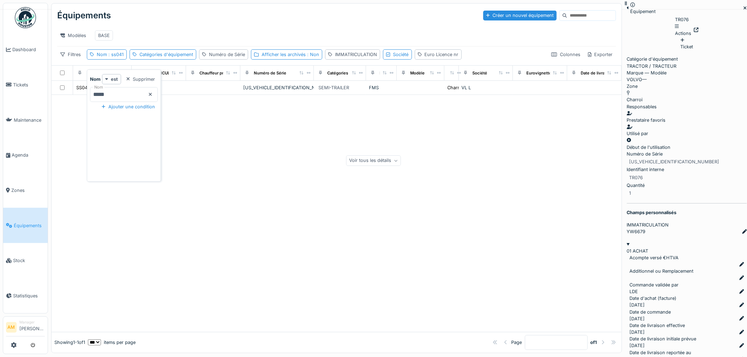
click at [119, 97] on input "*****" at bounding box center [124, 94] width 68 height 15
drag, startPoint x: 119, startPoint y: 97, endPoint x: 47, endPoint y: 96, distance: 71.7
click at [54, 98] on body "Dashboard Tickets Maintenance Agenda Zones Équipements Stock Statistiques AM Ma…" at bounding box center [373, 178] width 747 height 357
type input "*****"
click at [125, 97] on input "*****" at bounding box center [124, 94] width 68 height 15
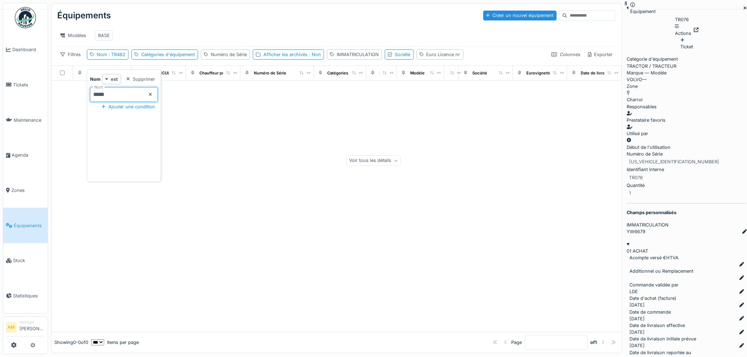
click at [435, 98] on div at bounding box center [337, 206] width 570 height 251
click at [744, 12] on div at bounding box center [746, 8] width 4 height 7
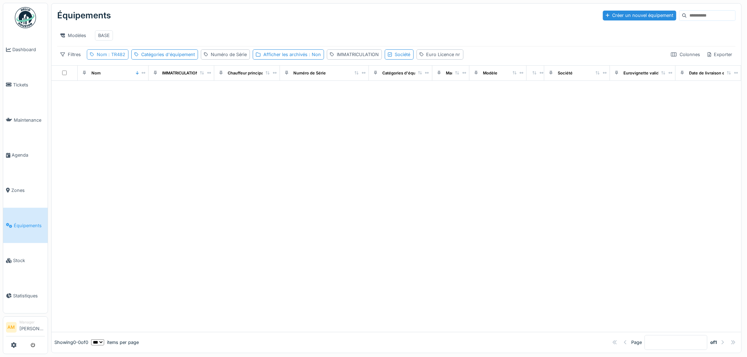
click at [118, 57] on span ": TR482" at bounding box center [116, 54] width 18 height 5
click at [120, 96] on input "*****" at bounding box center [124, 94] width 68 height 15
click at [334, 135] on div at bounding box center [397, 206] width 690 height 251
drag, startPoint x: 511, startPoint y: 37, endPoint x: 112, endPoint y: 64, distance: 399.5
click at [114, 57] on span ": TR482" at bounding box center [116, 54] width 18 height 5
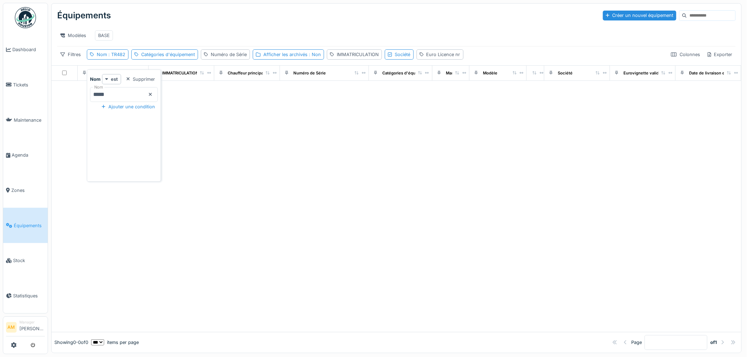
drag, startPoint x: 350, startPoint y: 140, endPoint x: 203, endPoint y: 86, distance: 156.5
click at [339, 134] on div at bounding box center [397, 206] width 690 height 251
click at [283, 65] on div "Équipements Créer un nouvel équipement Modèles BASE Filtres Nom : TR482 Catégor…" at bounding box center [397, 35] width 690 height 62
click at [285, 65] on div "Équipements Créer un nouvel équipement Modèles BASE Filtres Nom : TR482 Catégor…" at bounding box center [397, 35] width 690 height 62
click at [184, 58] on div "Catégories d'équipement" at bounding box center [168, 54] width 54 height 7
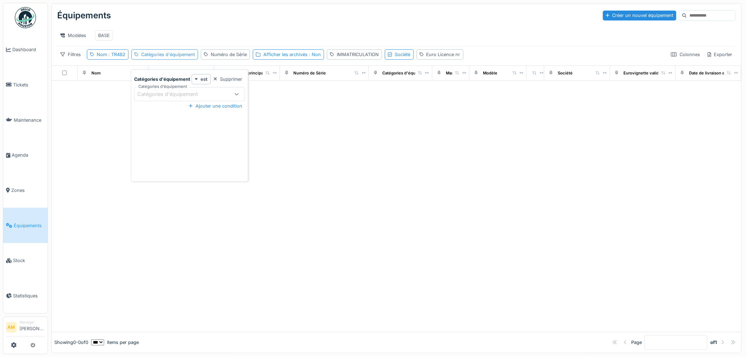
click at [183, 58] on div "Catégories d'équipement" at bounding box center [168, 54] width 54 height 7
click at [411, 59] on div "Société" at bounding box center [399, 54] width 29 height 10
click at [436, 94] on div "Société" at bounding box center [416, 94] width 53 height 8
click at [325, 170] on div at bounding box center [397, 206] width 690 height 251
click at [232, 162] on div at bounding box center [397, 206] width 690 height 251
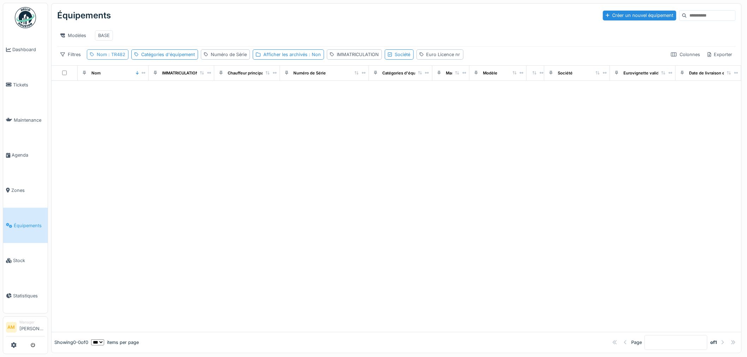
click at [119, 57] on span ": TR482" at bounding box center [116, 54] width 18 height 5
click at [124, 100] on input "*****" at bounding box center [124, 94] width 68 height 15
type input "**"
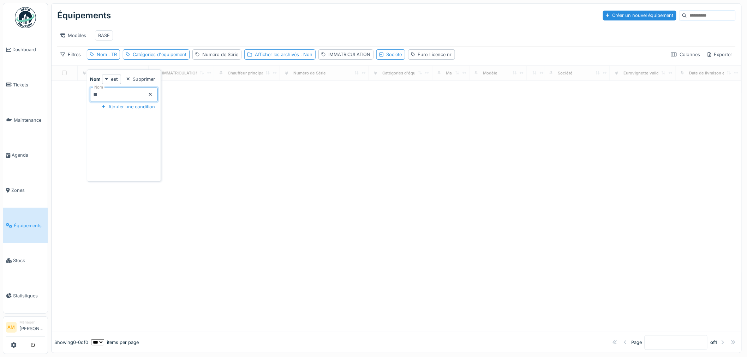
click at [393, 138] on div at bounding box center [397, 206] width 690 height 251
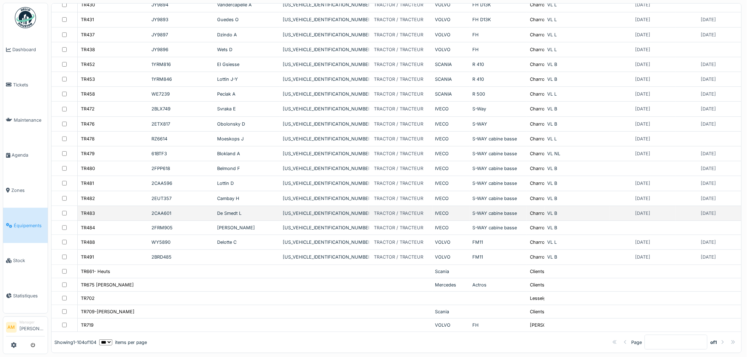
scroll to position [1307, 0]
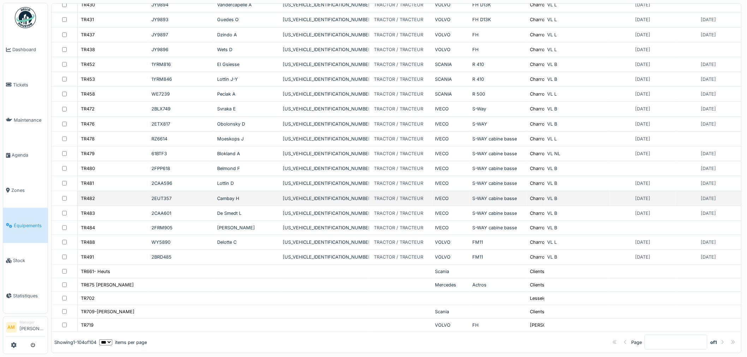
click at [108, 195] on div "TR482" at bounding box center [113, 198] width 65 height 7
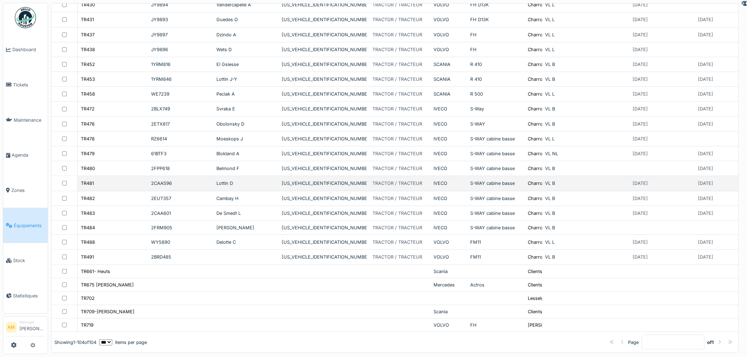
scroll to position [1431, 0]
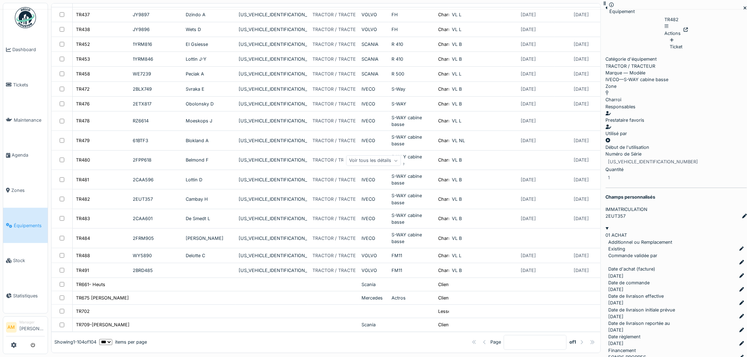
scroll to position [0, 0]
drag, startPoint x: 601, startPoint y: 179, endPoint x: 594, endPoint y: 179, distance: 7.8
click at [604, 7] on div at bounding box center [605, 3] width 2 height 7
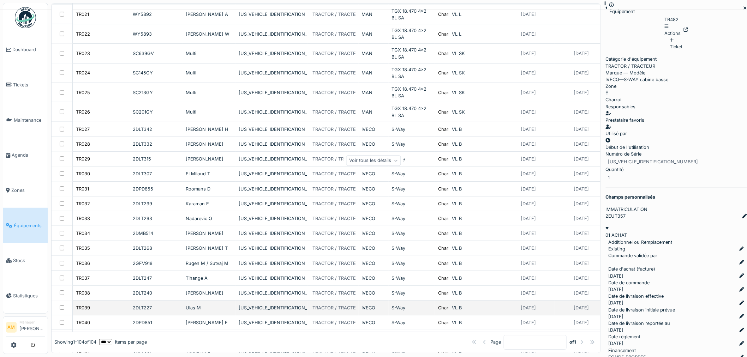
scroll to position [489, 0]
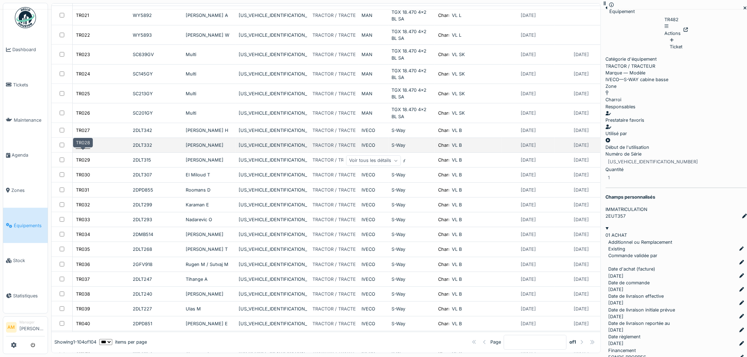
click at [84, 149] on div "TR028" at bounding box center [83, 145] width 14 height 7
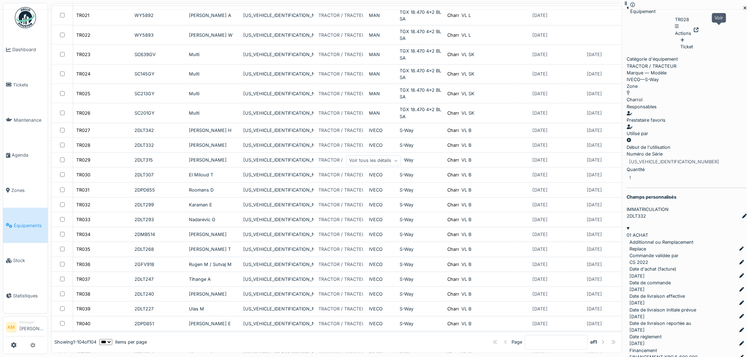
click at [699, 28] on icon at bounding box center [696, 30] width 5 height 5
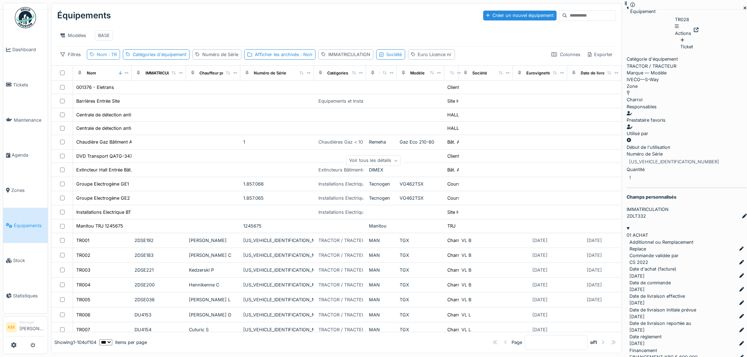
click at [104, 58] on div "Nom : TR" at bounding box center [107, 54] width 20 height 7
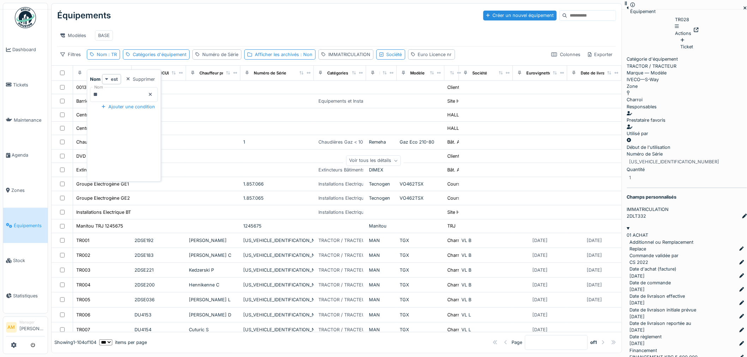
drag, startPoint x: 89, startPoint y: 93, endPoint x: 60, endPoint y: 86, distance: 29.8
click at [61, 87] on body "Dashboard Tickets Maintenance Agenda Zones Équipements Stock Statistiques AM Ma…" at bounding box center [373, 178] width 747 height 357
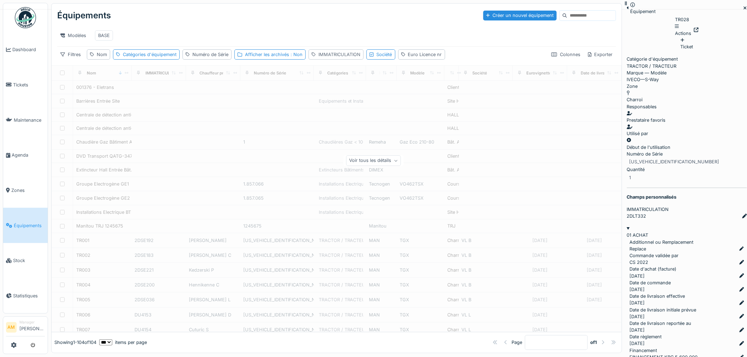
click at [335, 58] on div "IMMATRICULATION" at bounding box center [339, 54] width 42 height 7
click at [338, 92] on label "IMMATRICULATION" at bounding box center [341, 94] width 55 height 8
click at [338, 92] on input "IMMATRICULATION" at bounding box center [360, 94] width 99 height 15
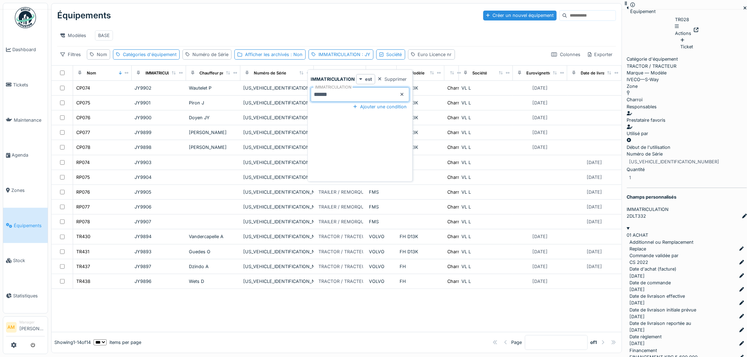
type input "******"
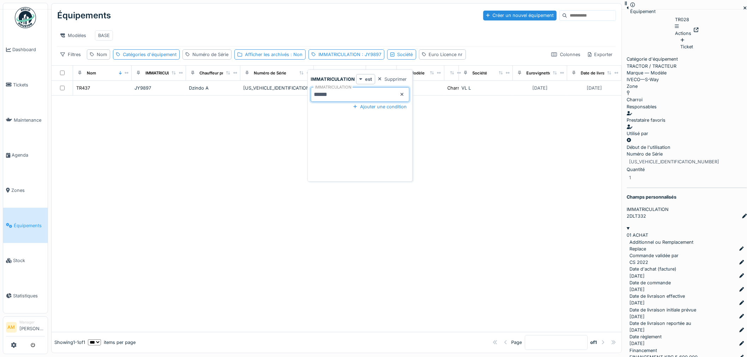
drag, startPoint x: 146, startPoint y: 181, endPoint x: 151, endPoint y: 179, distance: 5.7
click at [148, 181] on div at bounding box center [337, 214] width 570 height 237
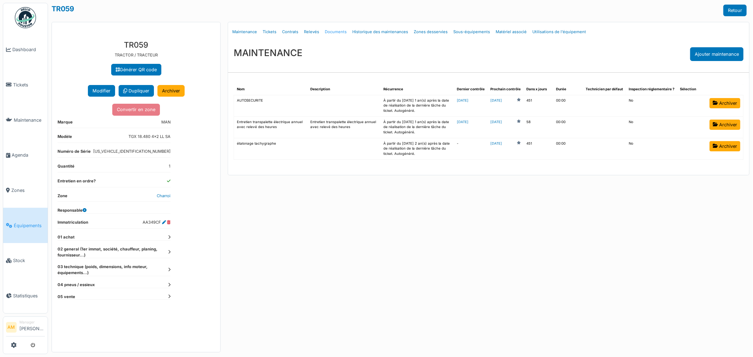
click at [339, 32] on link "Documents" at bounding box center [336, 32] width 28 height 17
select select "***"
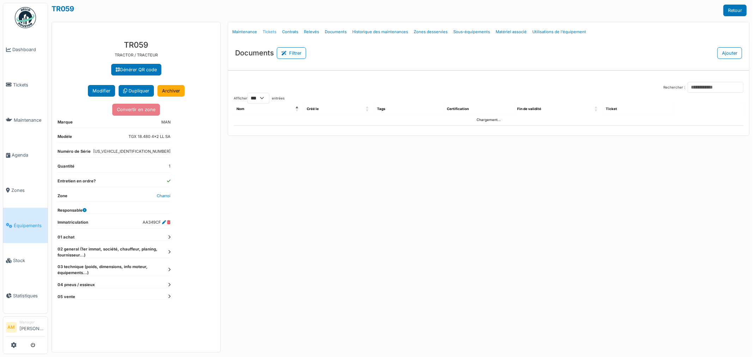
drag, startPoint x: 263, startPoint y: 34, endPoint x: 268, endPoint y: 33, distance: 5.3
click at [263, 33] on link "Tickets" at bounding box center [269, 32] width 19 height 17
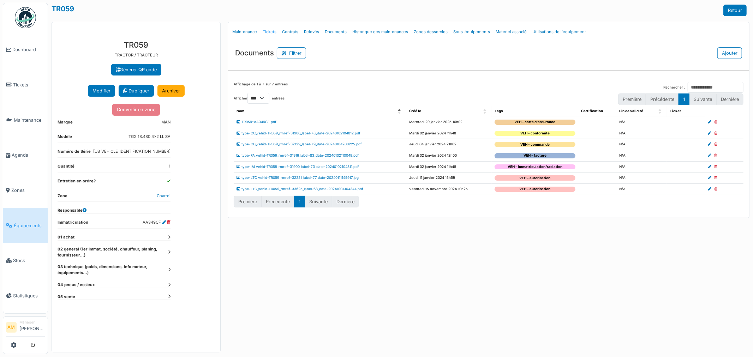
click at [269, 33] on link "Tickets" at bounding box center [269, 32] width 19 height 17
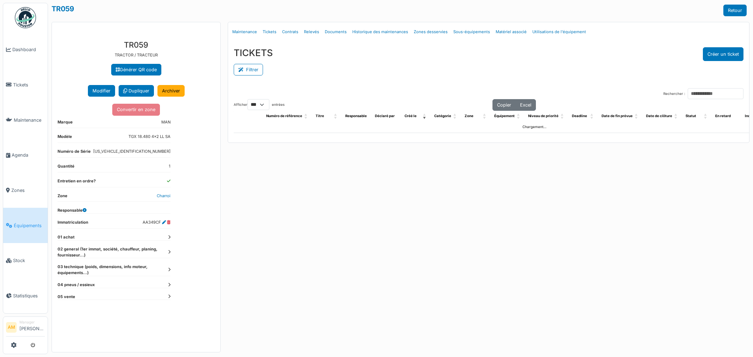
select select "***"
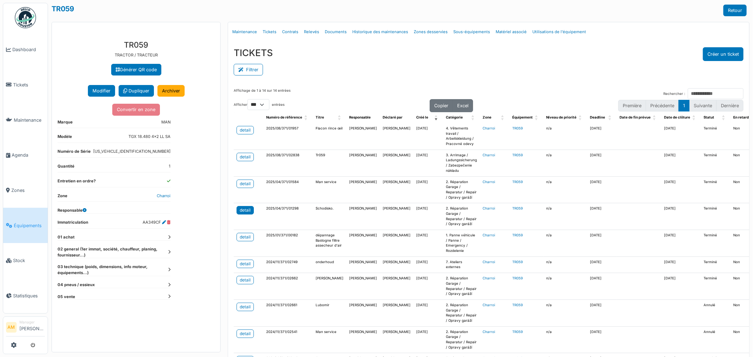
click at [243, 210] on div "detail" at bounding box center [245, 210] width 11 height 6
click at [244, 154] on div "detail" at bounding box center [245, 157] width 11 height 6
click at [246, 131] on div "detail" at bounding box center [245, 130] width 11 height 6
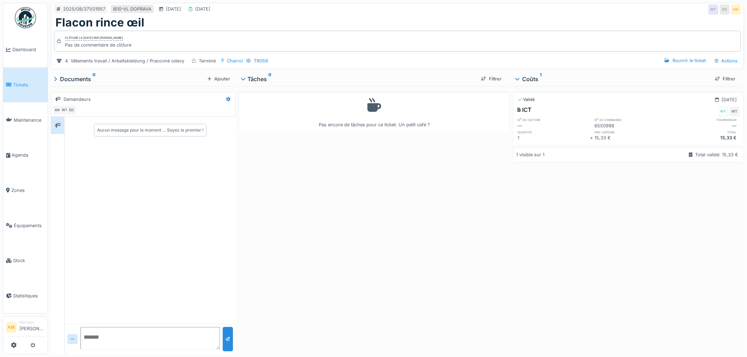
click at [310, 168] on div "Pas encore de tâches pour ce ticket. Un petit café ?" at bounding box center [375, 219] width 272 height 266
click at [694, 59] on div "Rouvrir le ticket" at bounding box center [685, 61] width 47 height 10
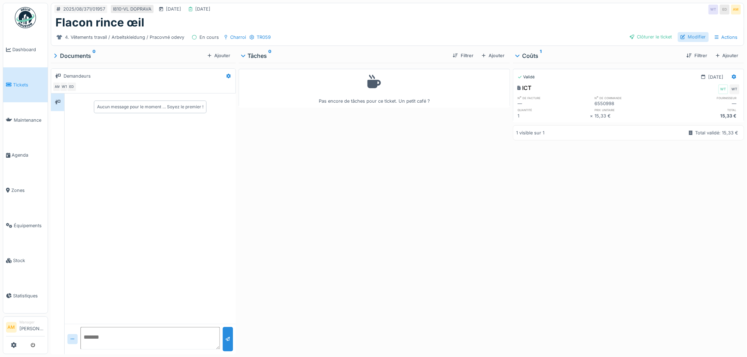
click at [692, 35] on div "Modifier" at bounding box center [693, 37] width 31 height 10
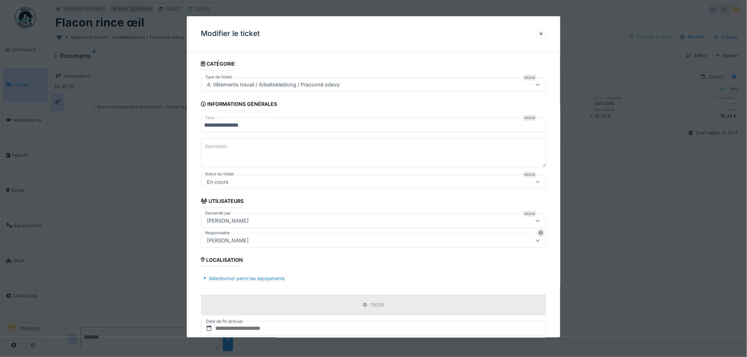
click at [311, 92] on fieldset "**********" at bounding box center [373, 239] width 345 height 365
click at [315, 86] on div "4. Vêtements travail / Arbeitskleidung / Pracovné odevy" at bounding box center [273, 85] width 138 height 8
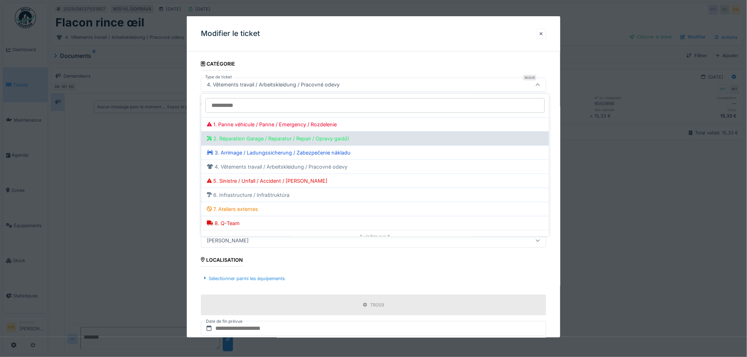
click at [287, 140] on div "2. Réparation Garage / Reparatur / Repair / Opravy garáží" at bounding box center [278, 139] width 142 height 8
type input "***"
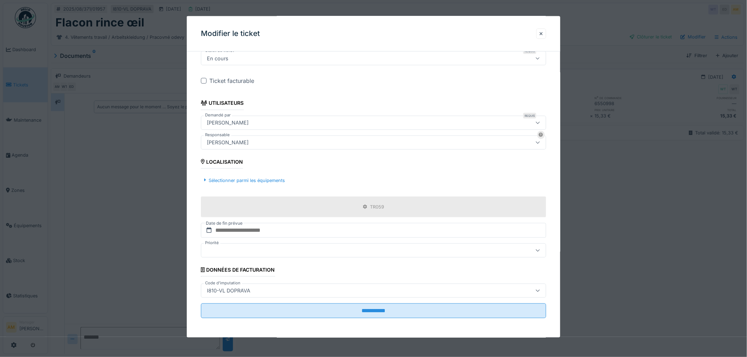
scroll to position [125, 0]
click at [236, 180] on div "Sélectionner parmi les équipements" at bounding box center [244, 180] width 87 height 10
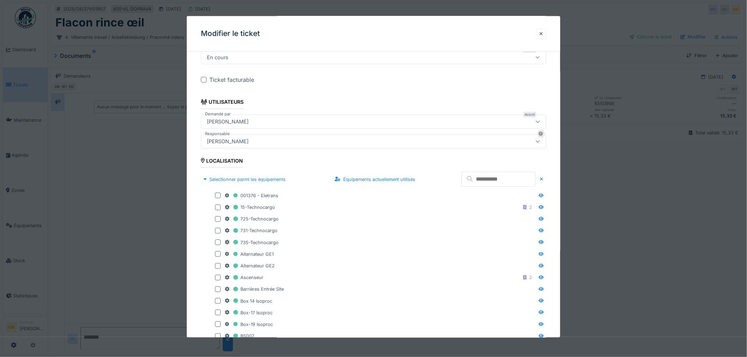
click at [471, 183] on input "text" at bounding box center [498, 179] width 74 height 15
type input "*****"
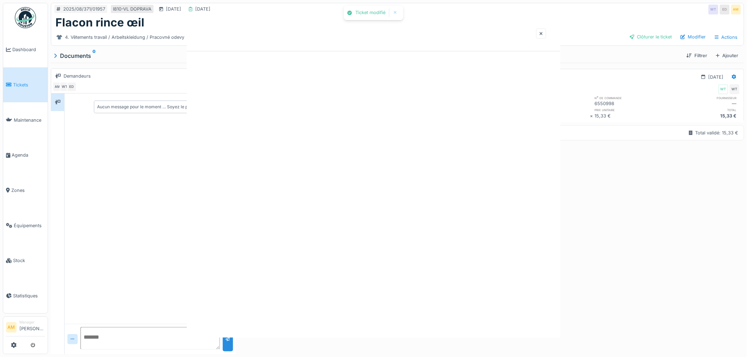
scroll to position [0, 0]
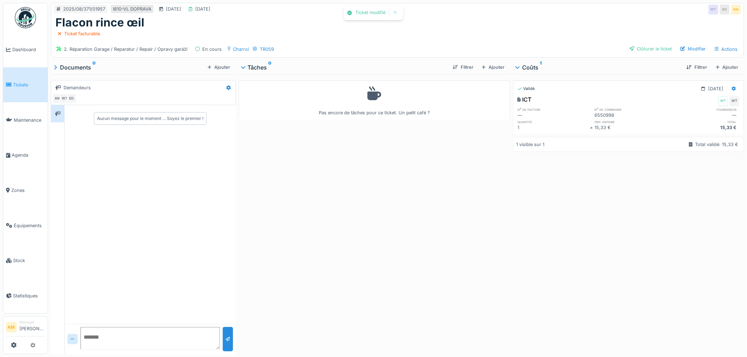
click at [358, 185] on div "Pas encore de tâches pour ce ticket. Un petit café ?" at bounding box center [375, 212] width 272 height 277
click at [640, 50] on div "Clôturer le ticket" at bounding box center [651, 49] width 48 height 10
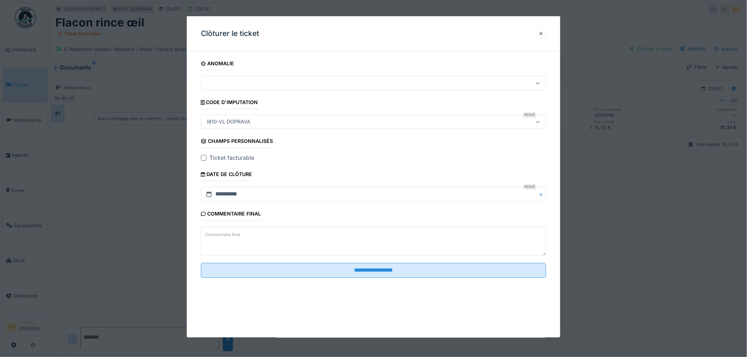
scroll to position [6, 0]
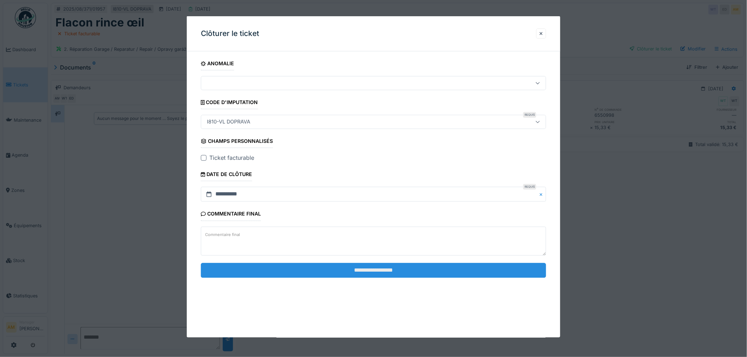
click at [349, 272] on input "**********" at bounding box center [373, 270] width 345 height 15
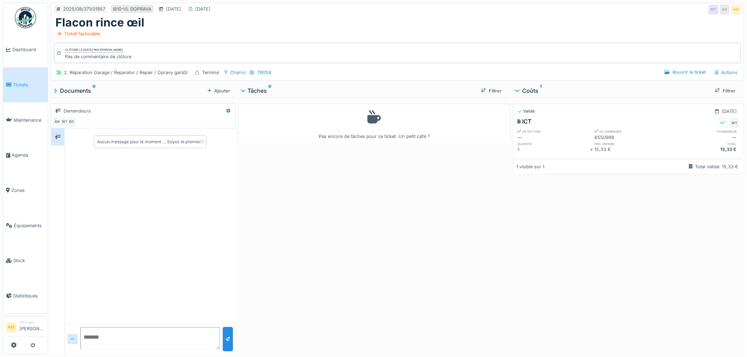
click at [446, 207] on div "Pas encore de tâches pour ce ticket. Un petit café ?" at bounding box center [375, 225] width 272 height 254
drag, startPoint x: 445, startPoint y: 11, endPoint x: 461, endPoint y: 13, distance: 16.3
click at [446, 9] on div "2025/08/371/01957 I810-VL DOPRAVA 12/08/2025 05/08/2025 WT ED AM Flacon rince œ…" at bounding box center [397, 42] width 693 height 78
click at [491, 201] on div "Pas encore de tâches pour ce ticket. Un petit café ?" at bounding box center [375, 225] width 272 height 254
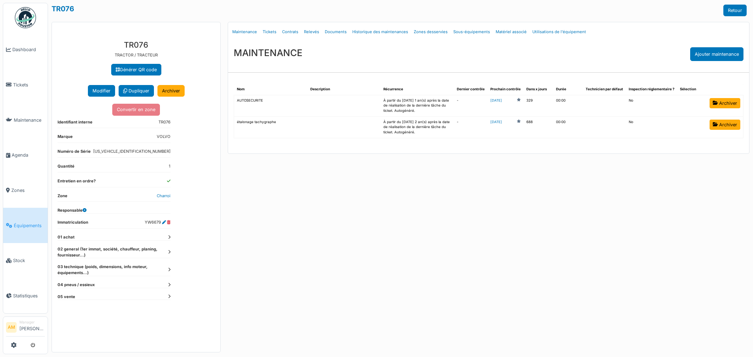
click at [269, 30] on link "Tickets" at bounding box center [269, 32] width 19 height 17
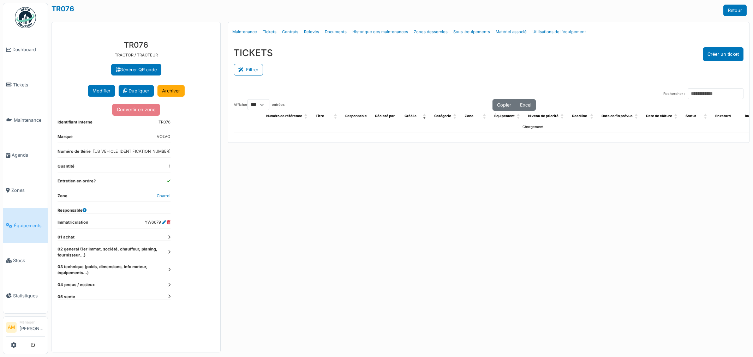
select select "***"
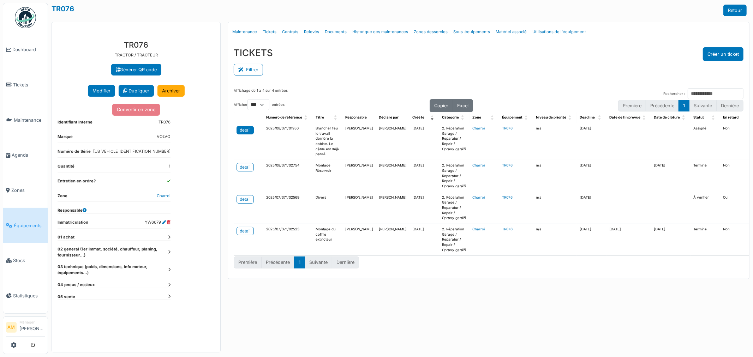
click at [249, 132] on div "detail" at bounding box center [245, 130] width 11 height 6
click at [246, 170] on div "detail" at bounding box center [245, 167] width 11 height 6
click at [246, 199] on div "detail" at bounding box center [245, 199] width 11 height 6
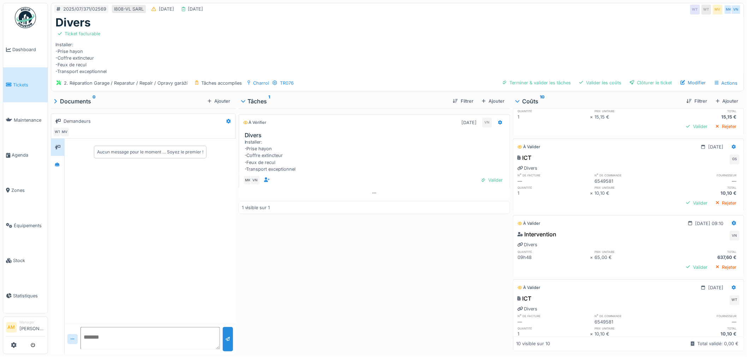
scroll to position [392, 0]
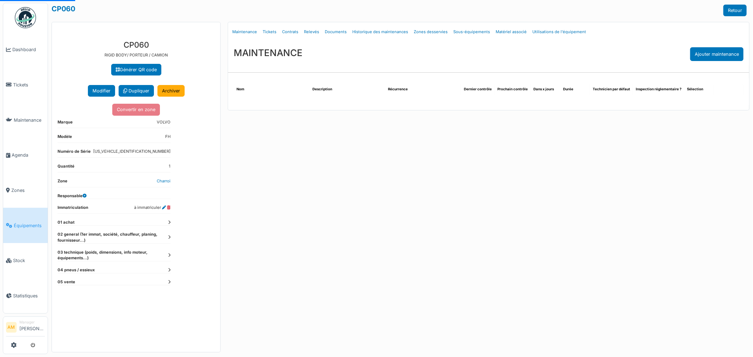
select select "***"
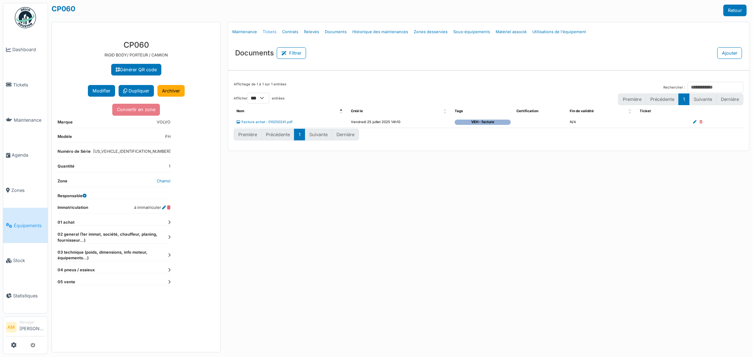
click at [270, 30] on link "Tickets" at bounding box center [269, 32] width 19 height 17
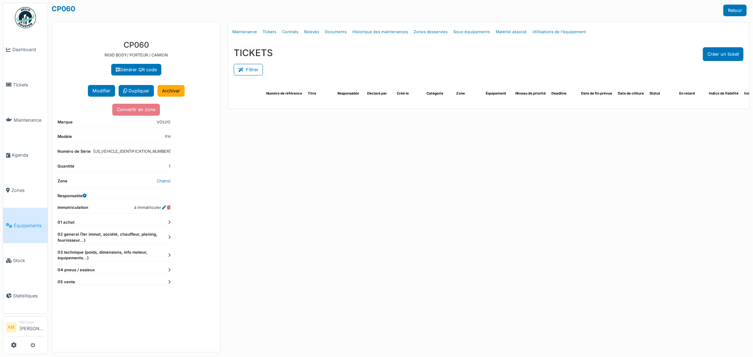
select select "***"
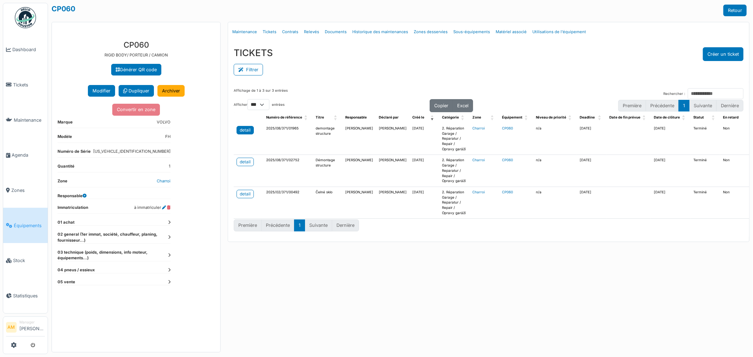
click at [242, 130] on div "detail" at bounding box center [245, 130] width 11 height 6
click at [243, 163] on div "detail" at bounding box center [245, 162] width 11 height 6
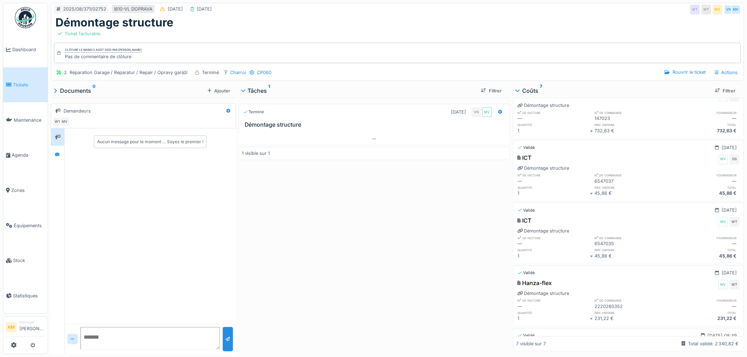
scroll to position [39, 0]
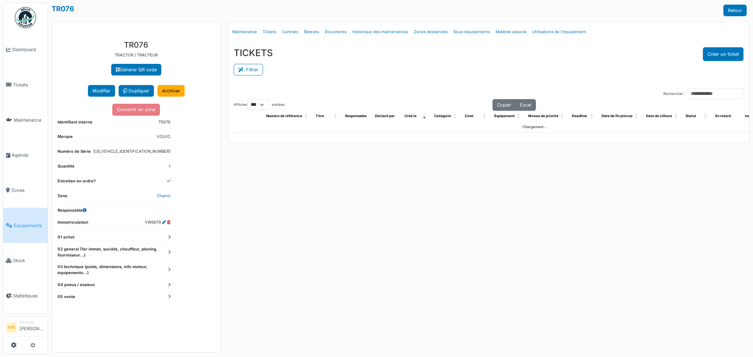
select select "***"
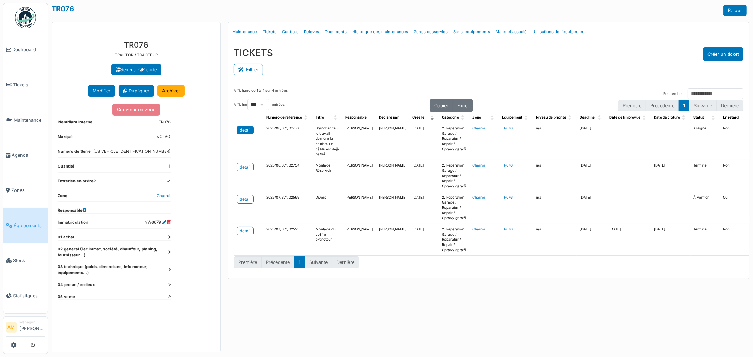
click at [248, 131] on div "detail" at bounding box center [245, 130] width 11 height 6
click at [245, 168] on div "detail" at bounding box center [245, 167] width 11 height 6
click at [251, 200] on link "detail" at bounding box center [245, 199] width 17 height 8
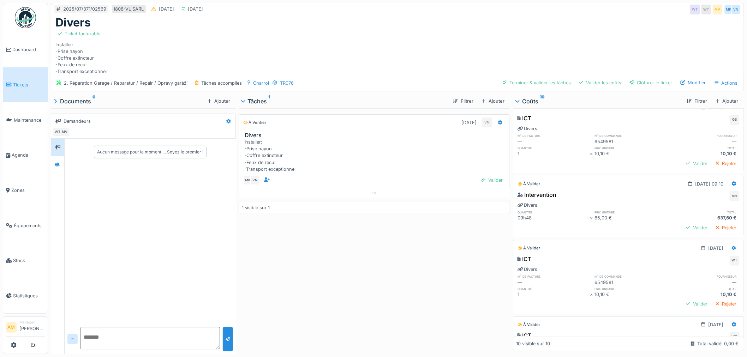
scroll to position [311, 0]
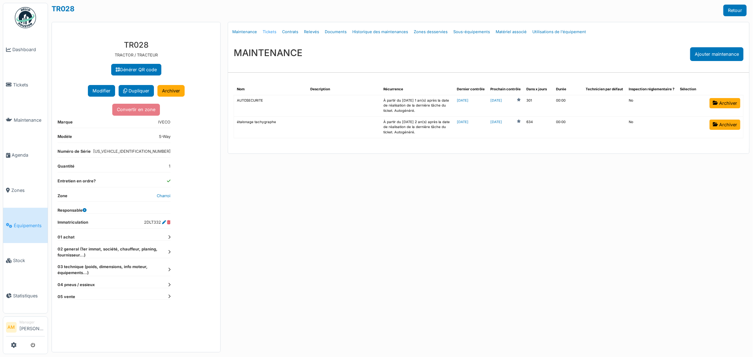
click at [270, 30] on link "Tickets" at bounding box center [269, 32] width 19 height 17
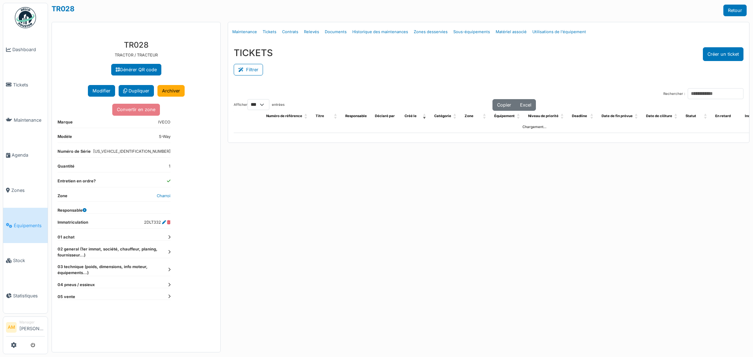
select select "***"
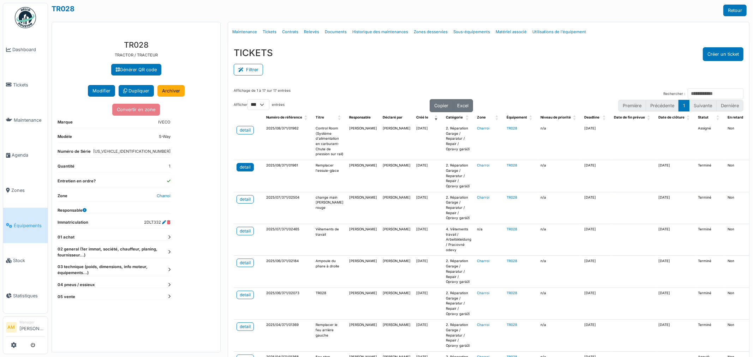
click at [241, 171] on div "detail" at bounding box center [245, 167] width 11 height 6
